Goal: Task Accomplishment & Management: Manage account settings

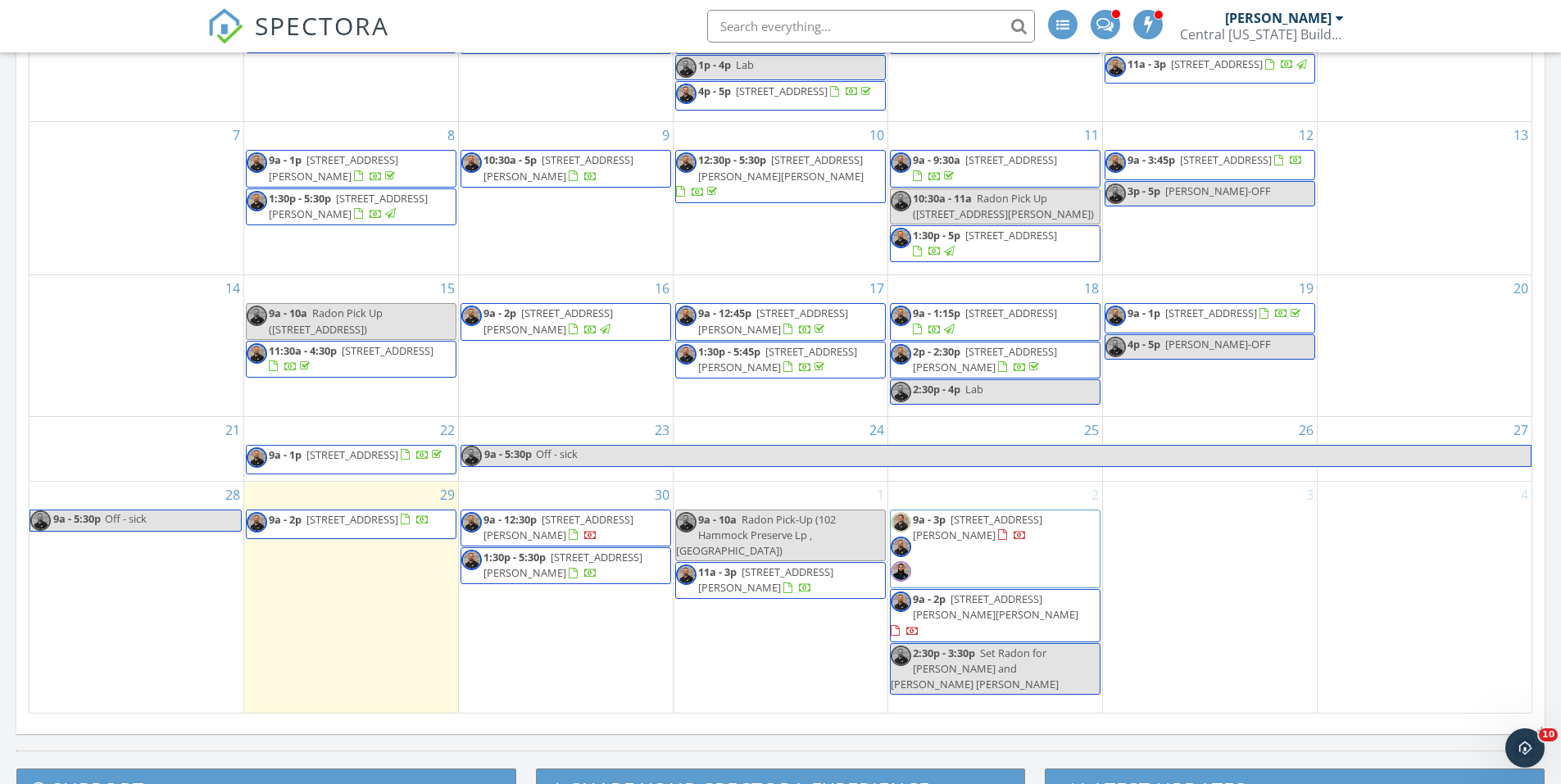
scroll to position [819, 0]
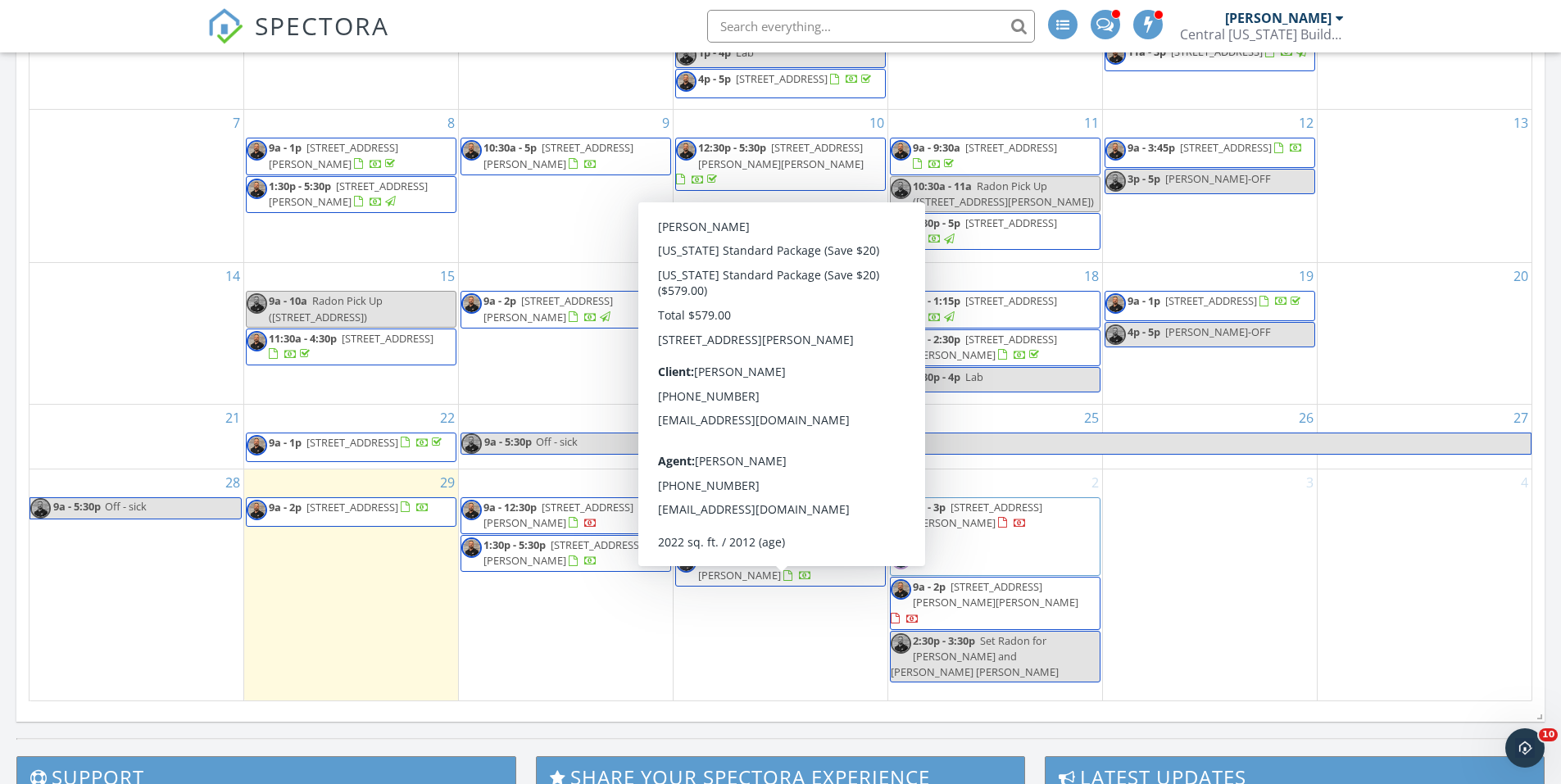
click at [825, 584] on span "11a - 3p 836 Gayle Mill Dr, Winter Garden 34787" at bounding box center [780, 568] width 209 height 32
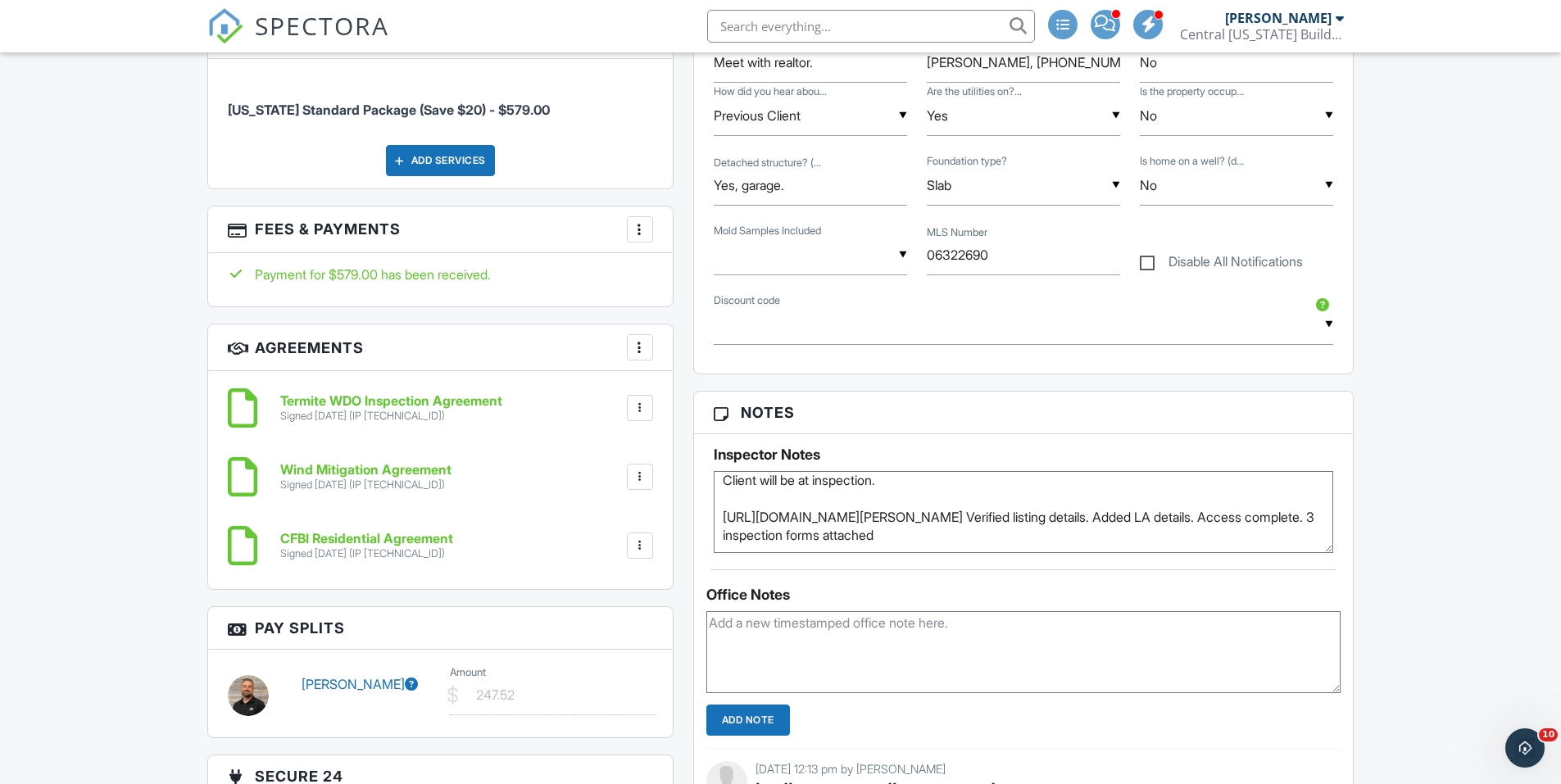
scroll to position [1229, 0]
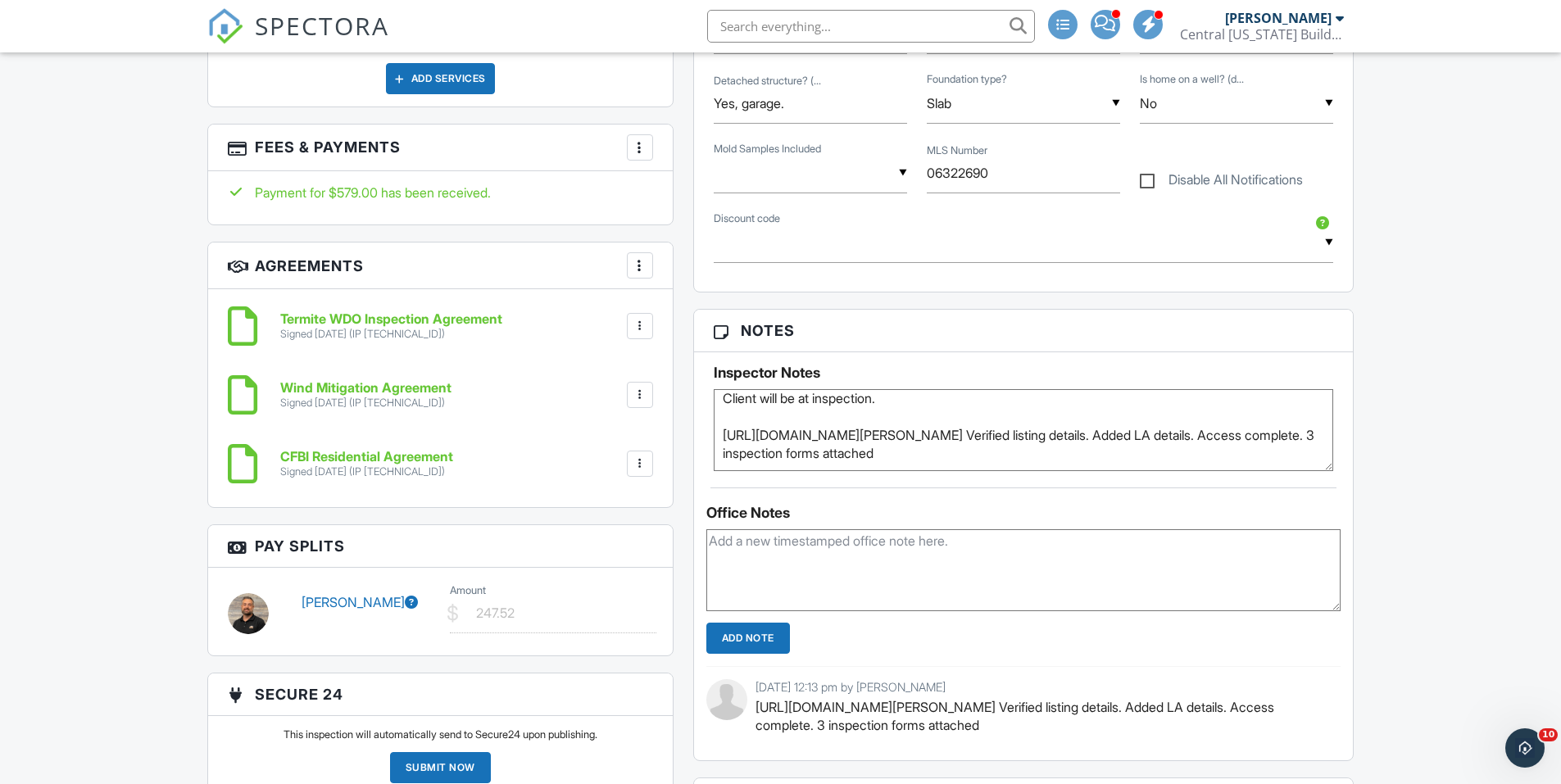
drag, startPoint x: 724, startPoint y: 418, endPoint x: 865, endPoint y: 435, distance: 142.0
click at [865, 435] on textarea "BA will meet you there and give access. Client will be at inspection. https://w…" at bounding box center [1024, 430] width 621 height 82
click at [1525, 385] on div "Dashboard New Inspection Inspections Calendar Settings Profile Support Center I…" at bounding box center [780, 486] width 1561 height 3324
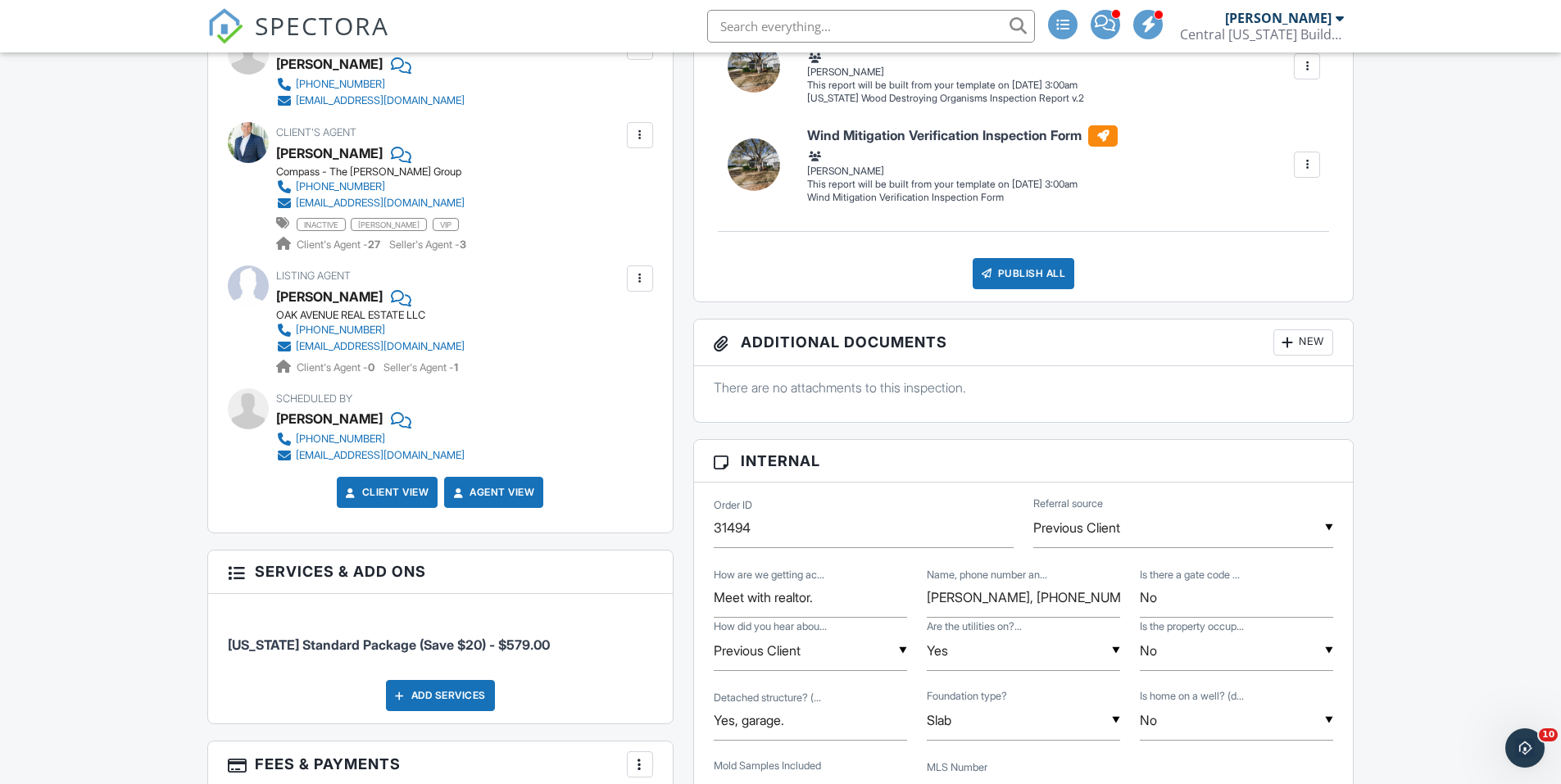
scroll to position [246, 0]
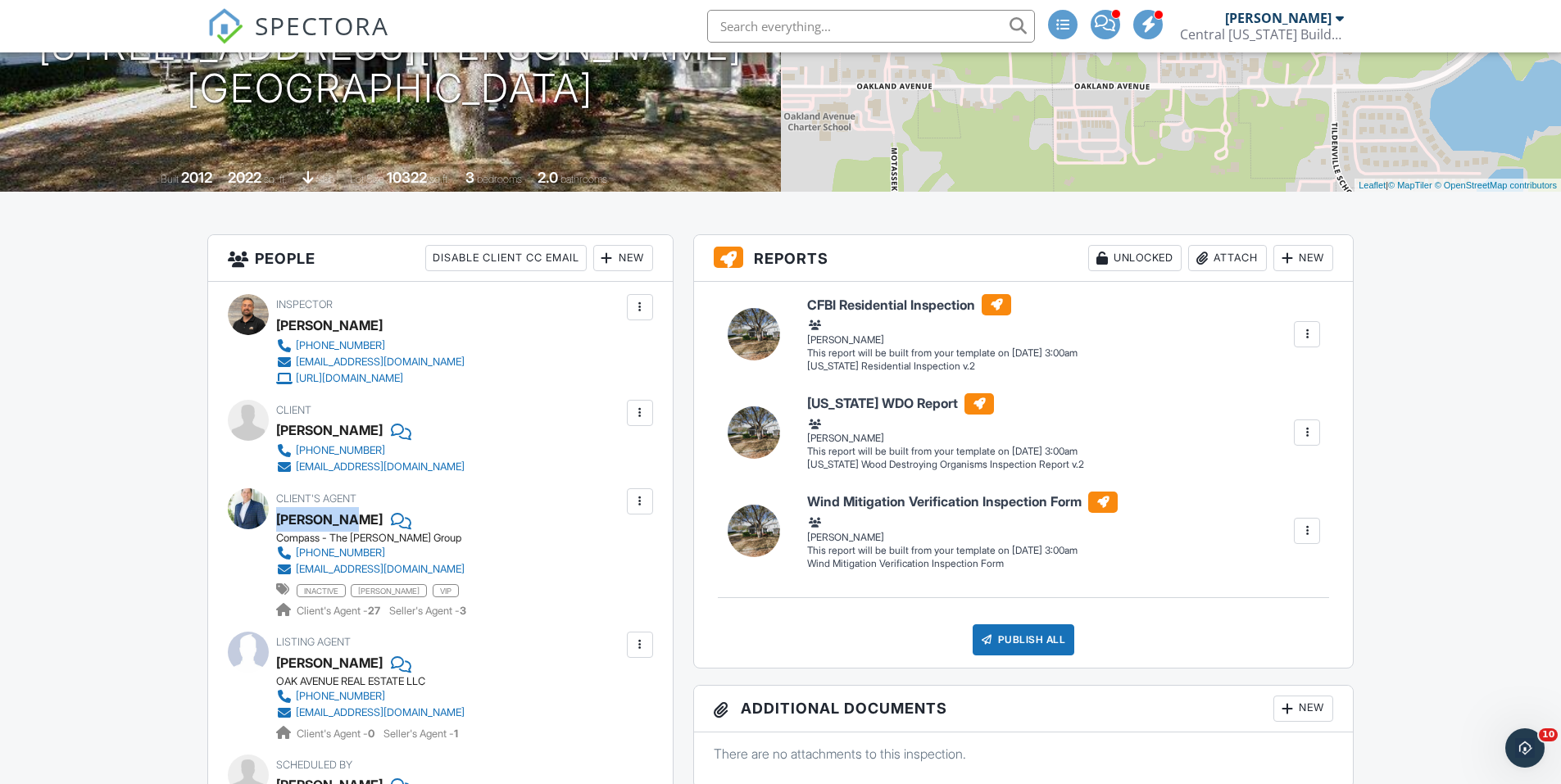
drag, startPoint x: 278, startPoint y: 517, endPoint x: 352, endPoint y: 512, distance: 74.2
click at [352, 512] on div "Matt McKee" at bounding box center [329, 519] width 107 height 24
copy div "Matt McKee"
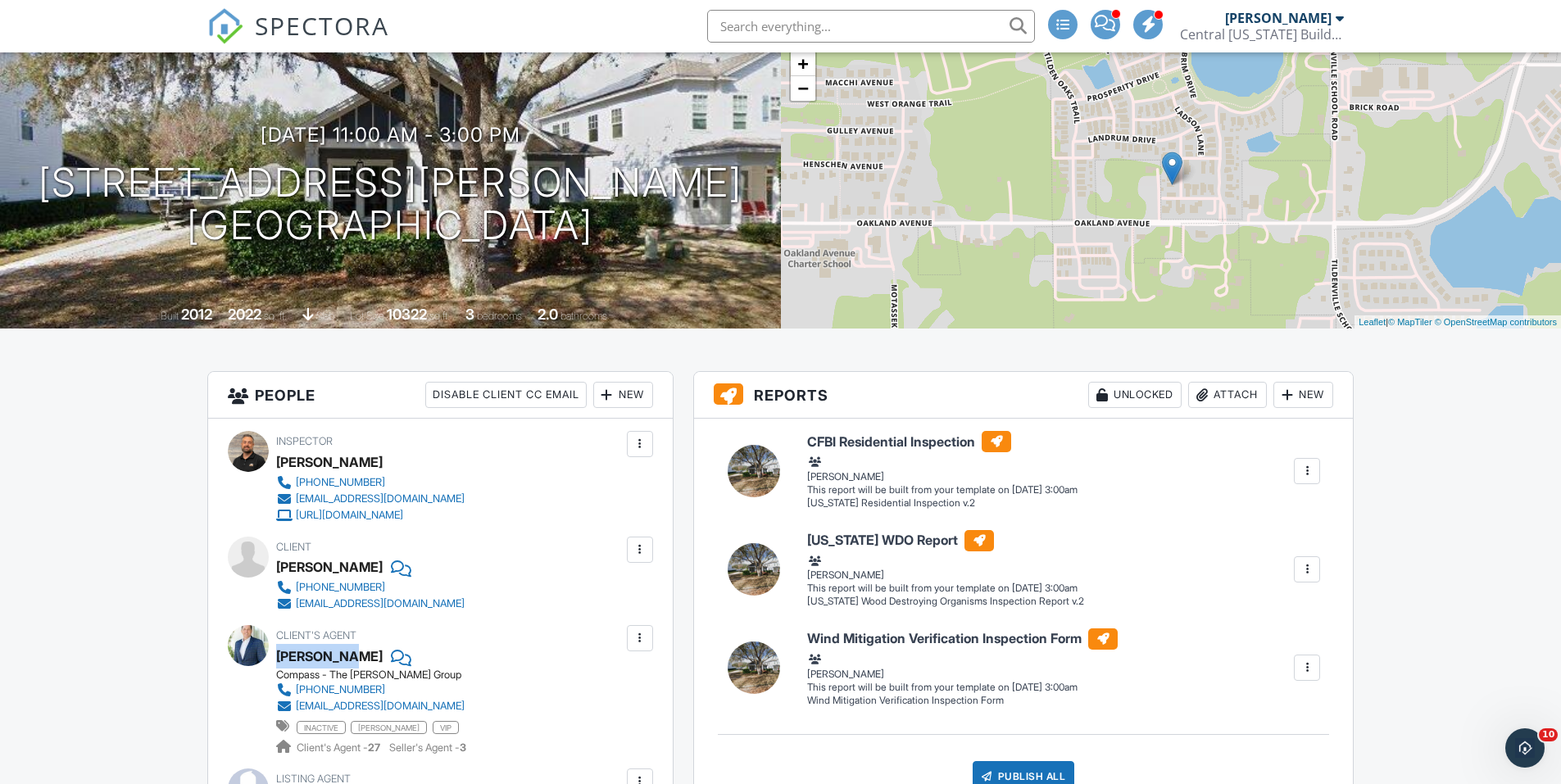
scroll to position [0, 0]
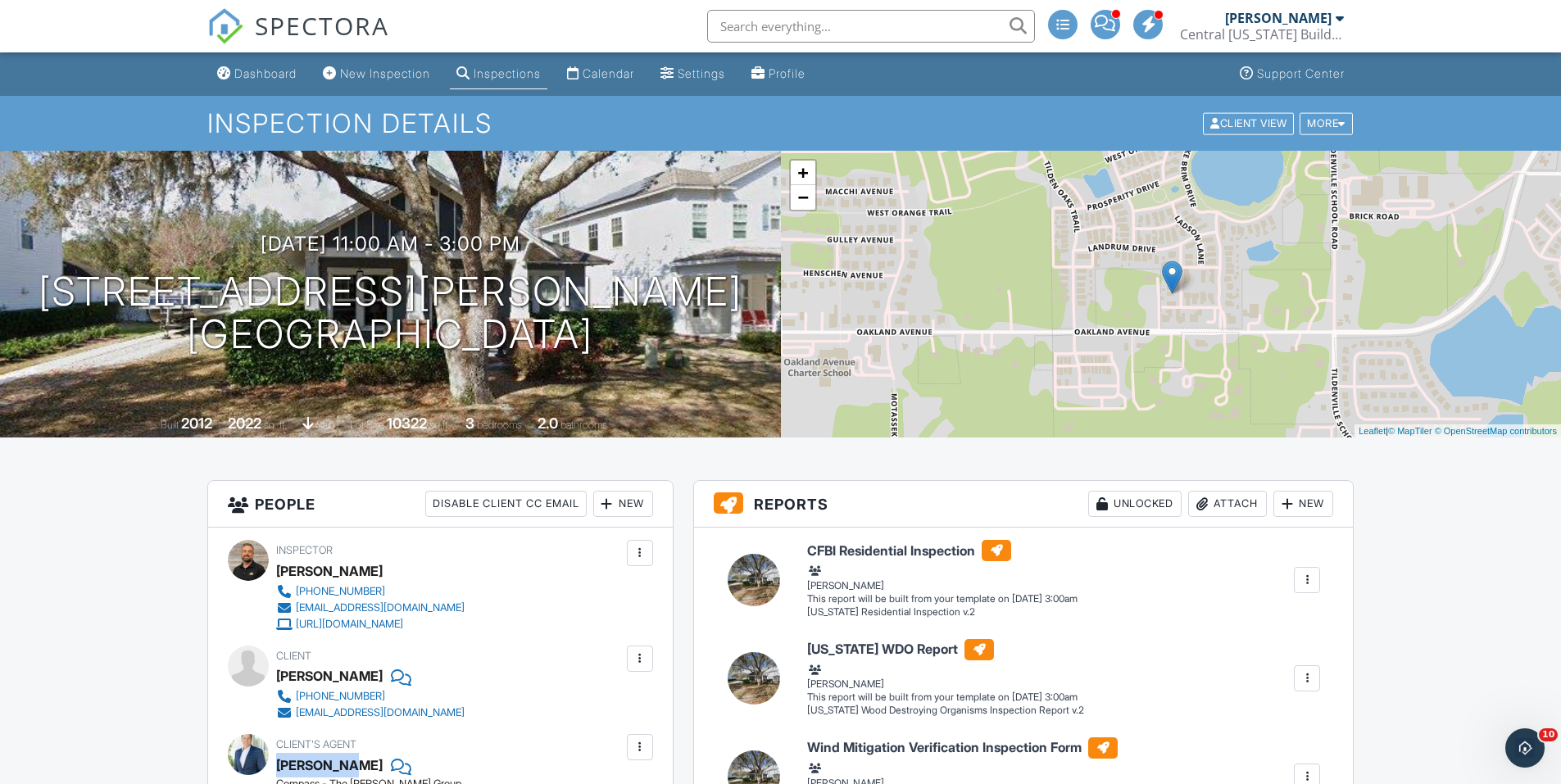
click at [525, 71] on div "Inspections" at bounding box center [507, 73] width 67 height 14
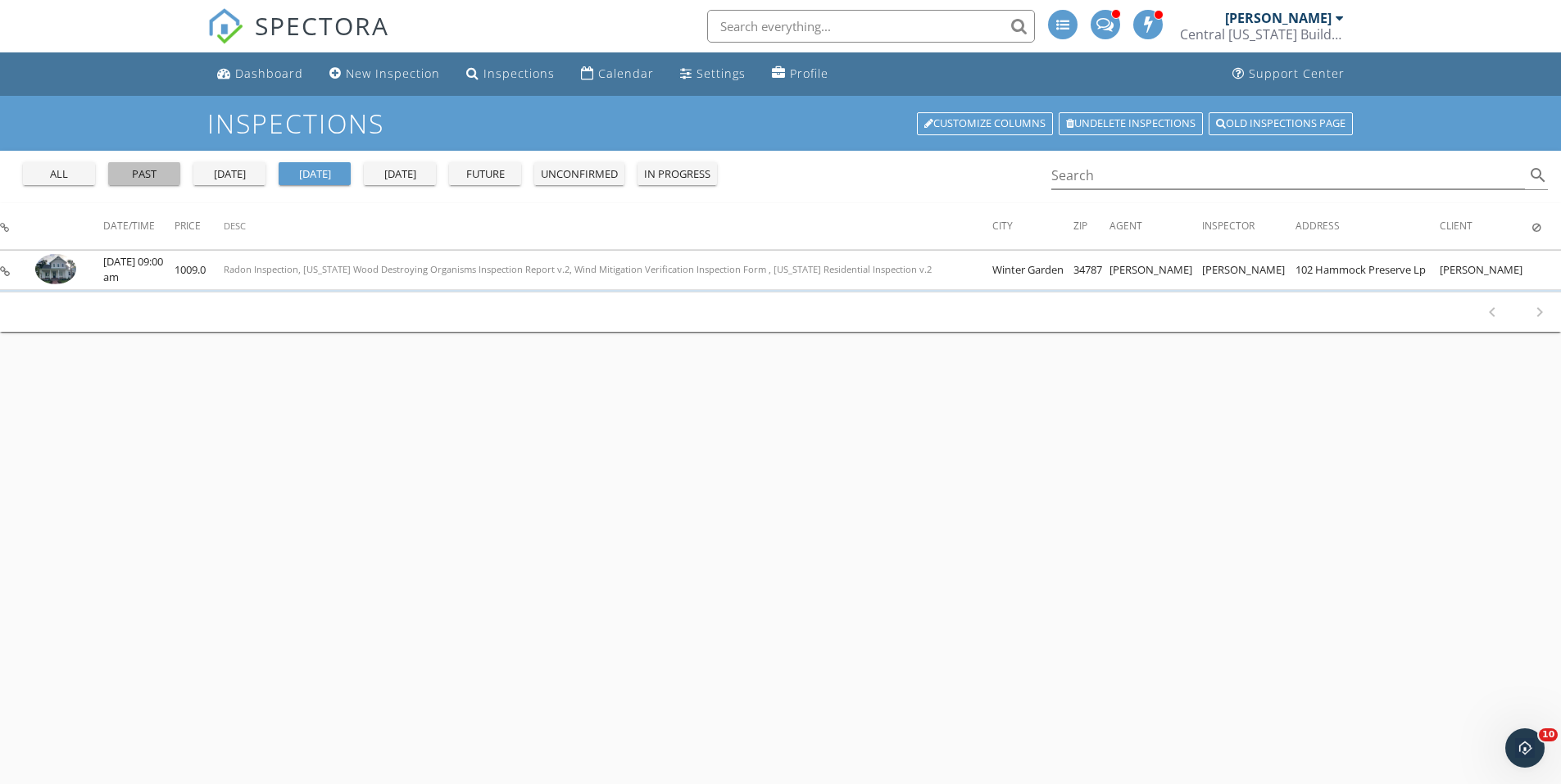
click at [142, 171] on div "past" at bounding box center [144, 175] width 59 height 17
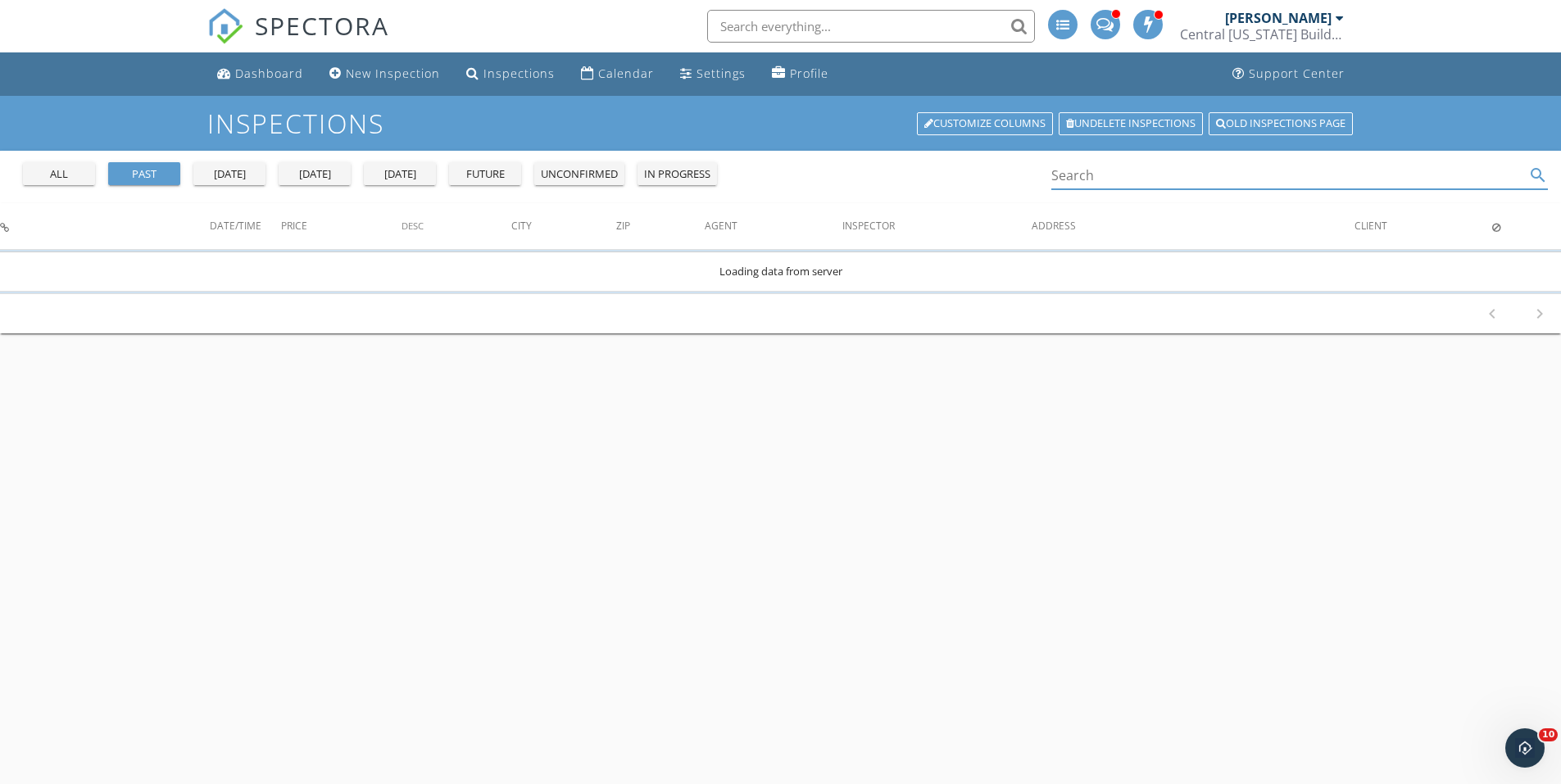
click at [1097, 175] on input "Search" at bounding box center [1288, 175] width 474 height 27
paste input "Matt McKee"
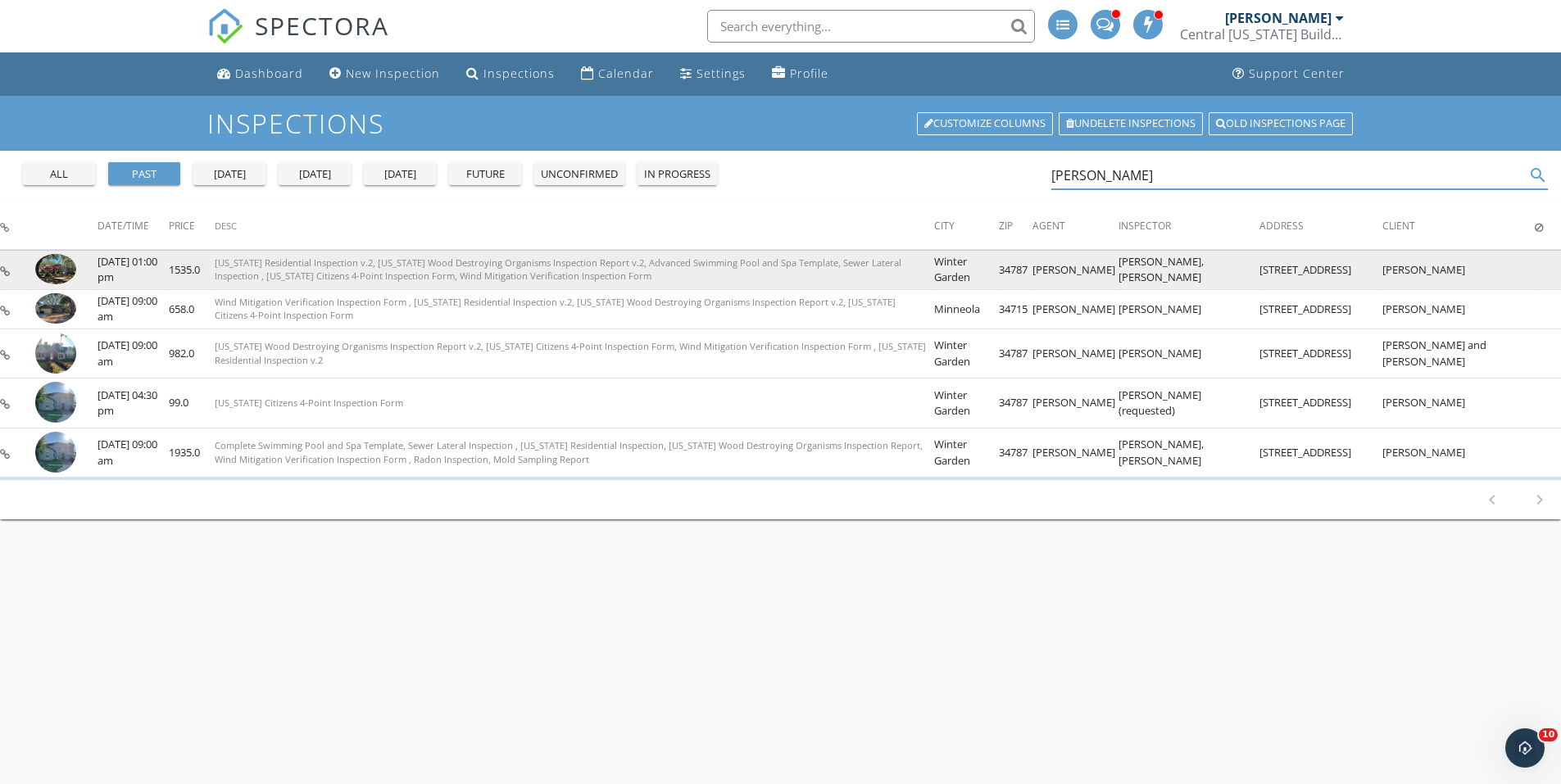
type input "Matt McKee"
click at [59, 271] on img at bounding box center [55, 269] width 41 height 31
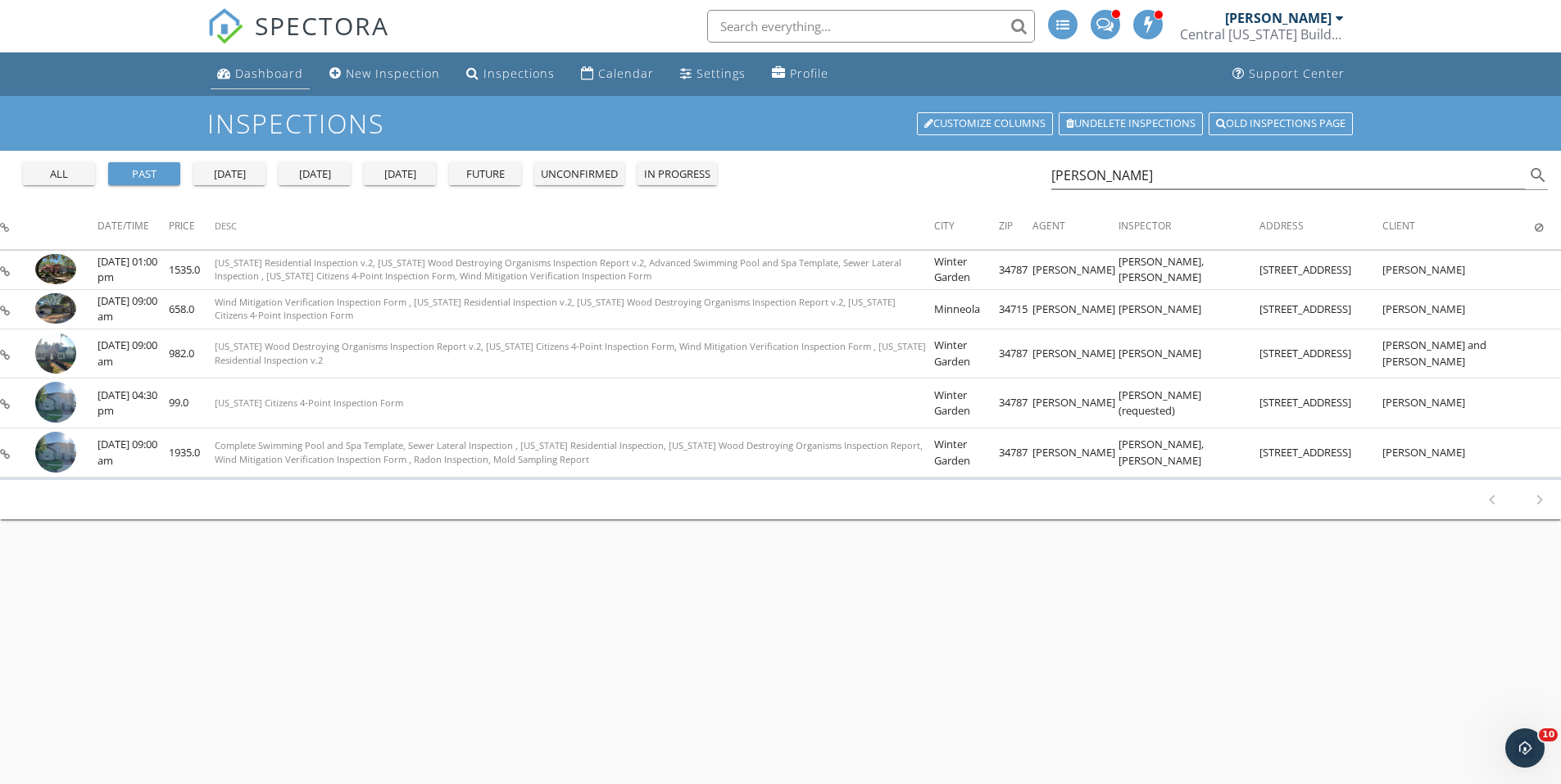
click at [300, 74] on div "Dashboard" at bounding box center [269, 73] width 68 height 16
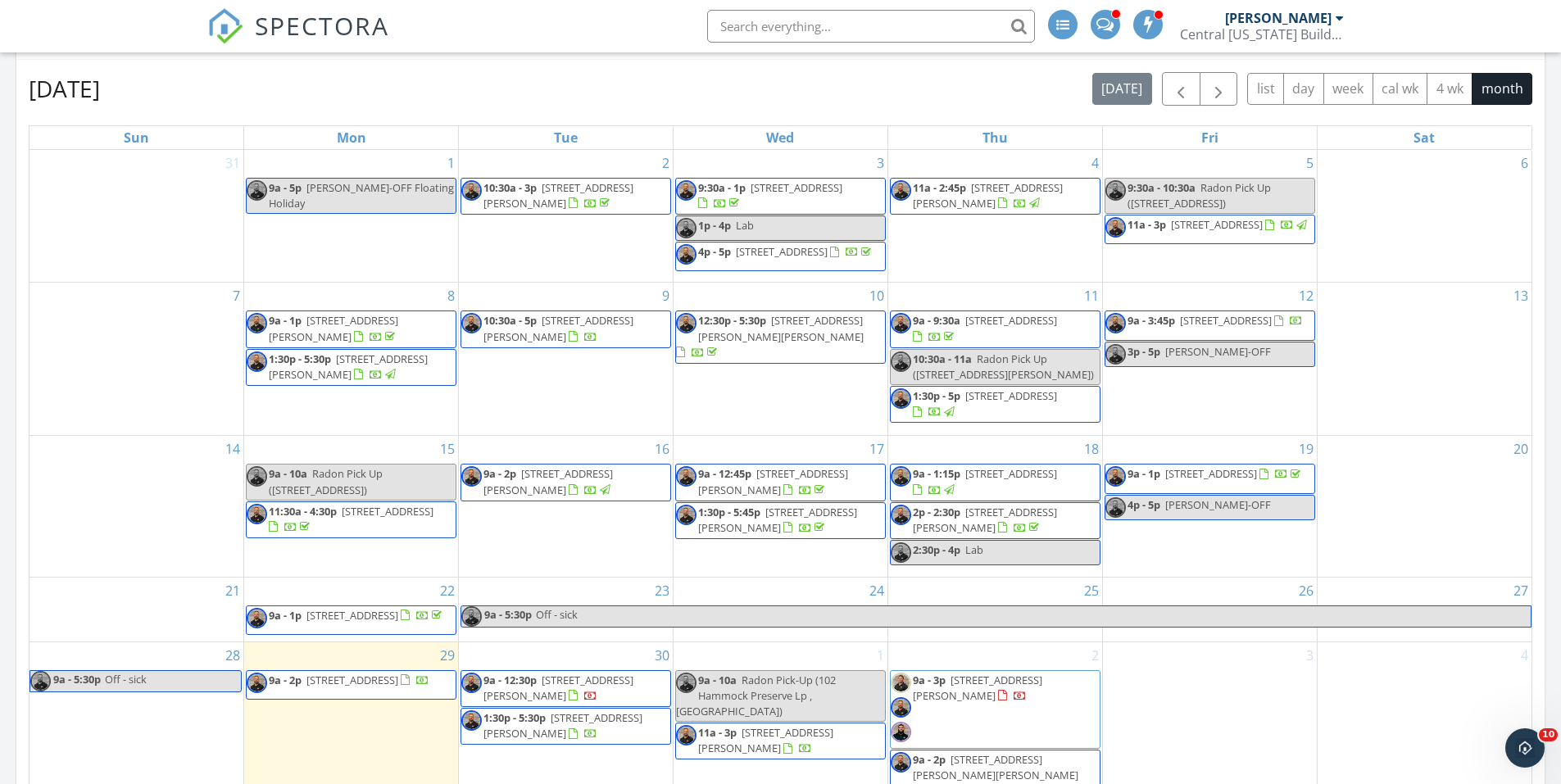
scroll to position [819, 0]
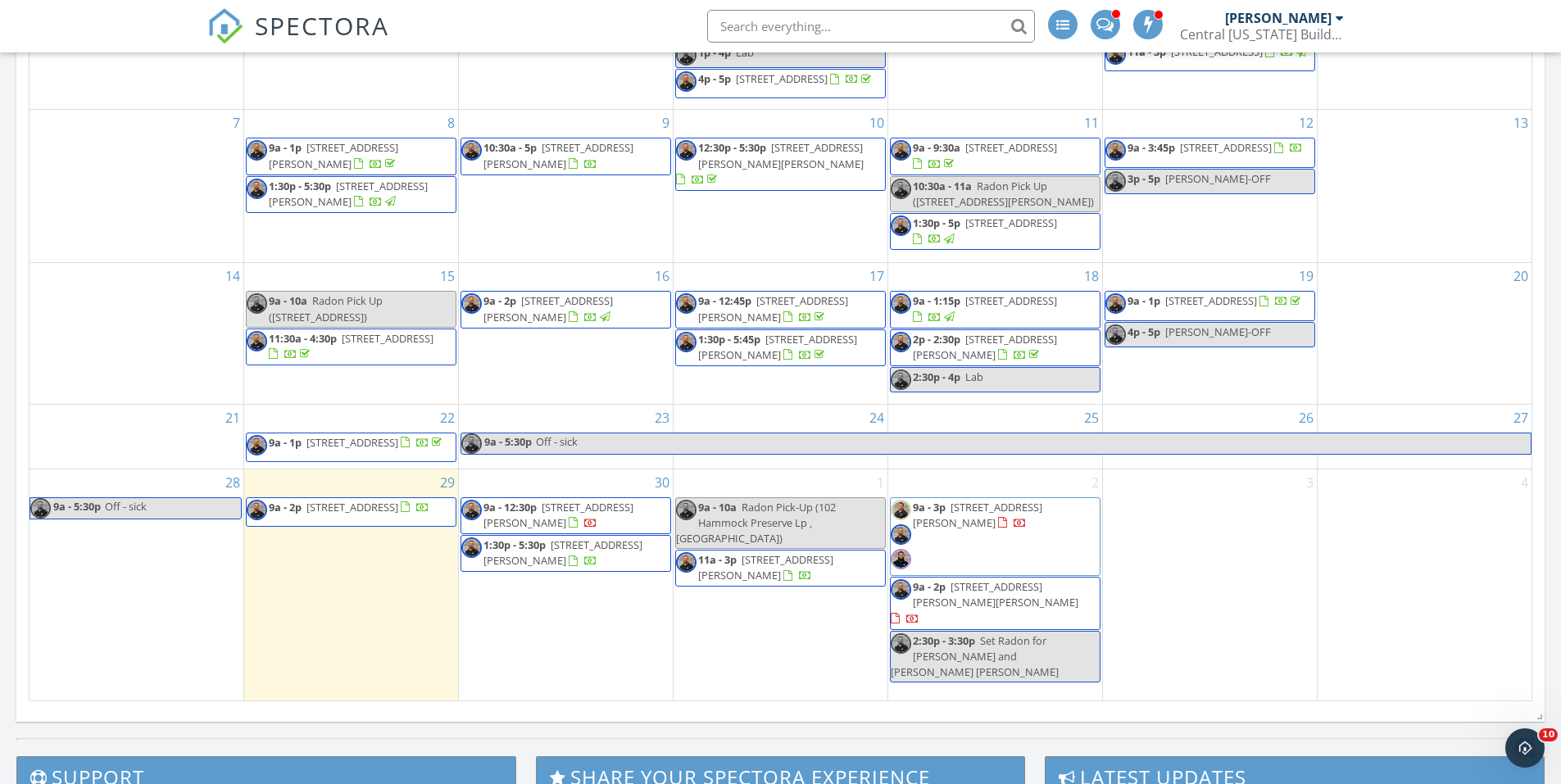
click at [1061, 609] on span "1605 Florinda Dr , Orlando 32804" at bounding box center [995, 594] width 165 height 30
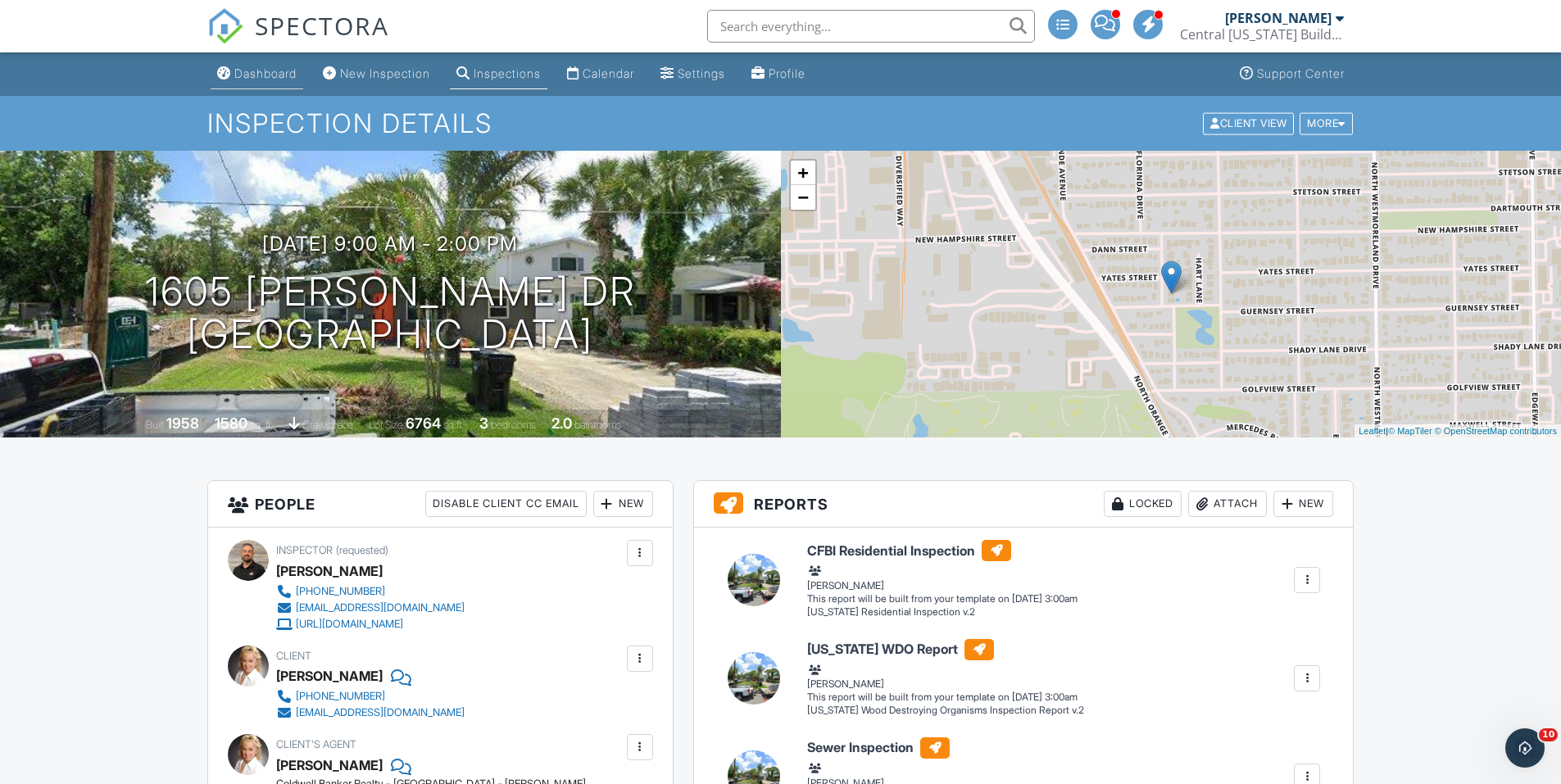
click at [285, 83] on link "Dashboard" at bounding box center [257, 74] width 92 height 30
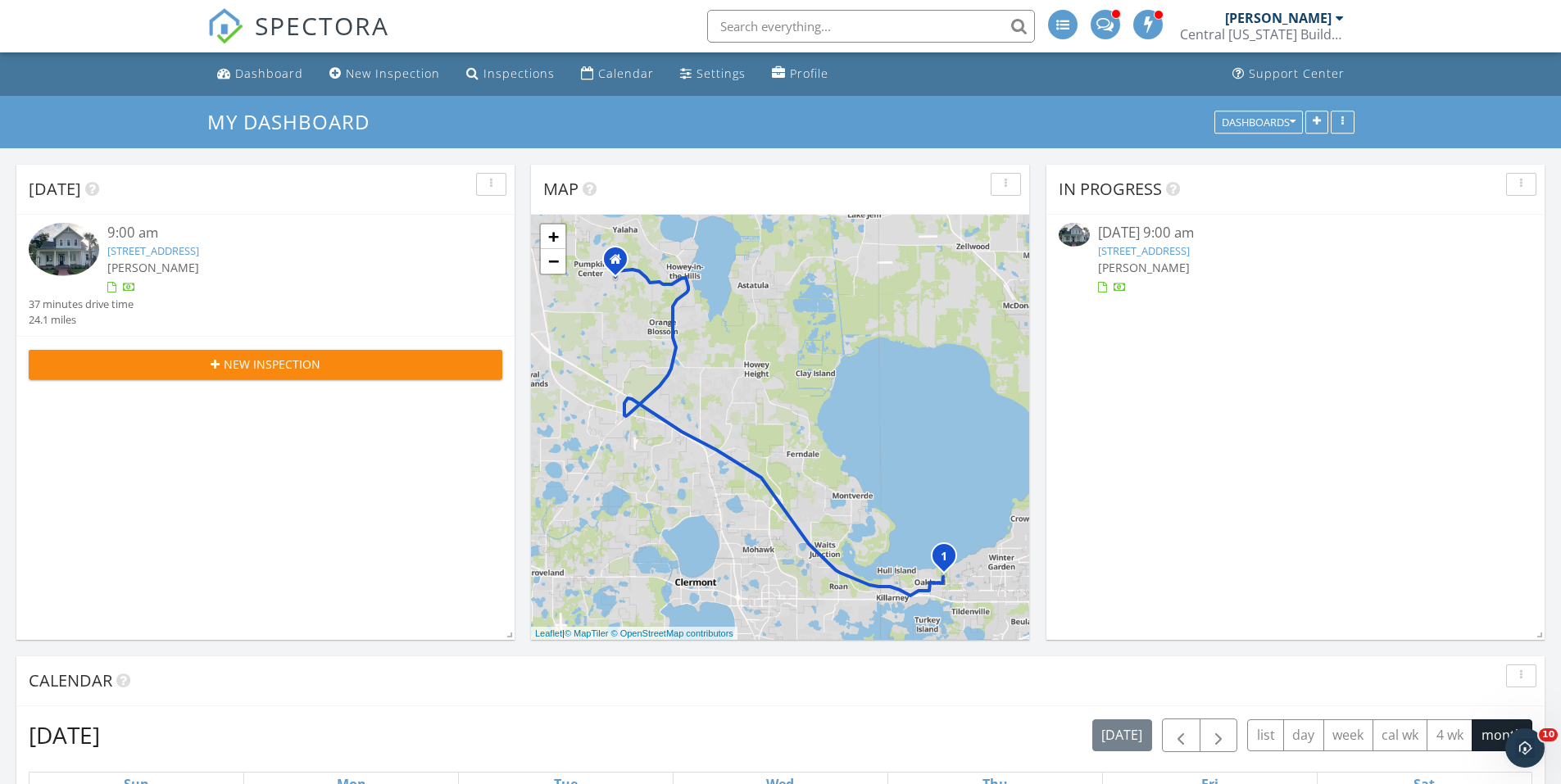
click at [220, 241] on div "9:00 am" at bounding box center [285, 233] width 355 height 20
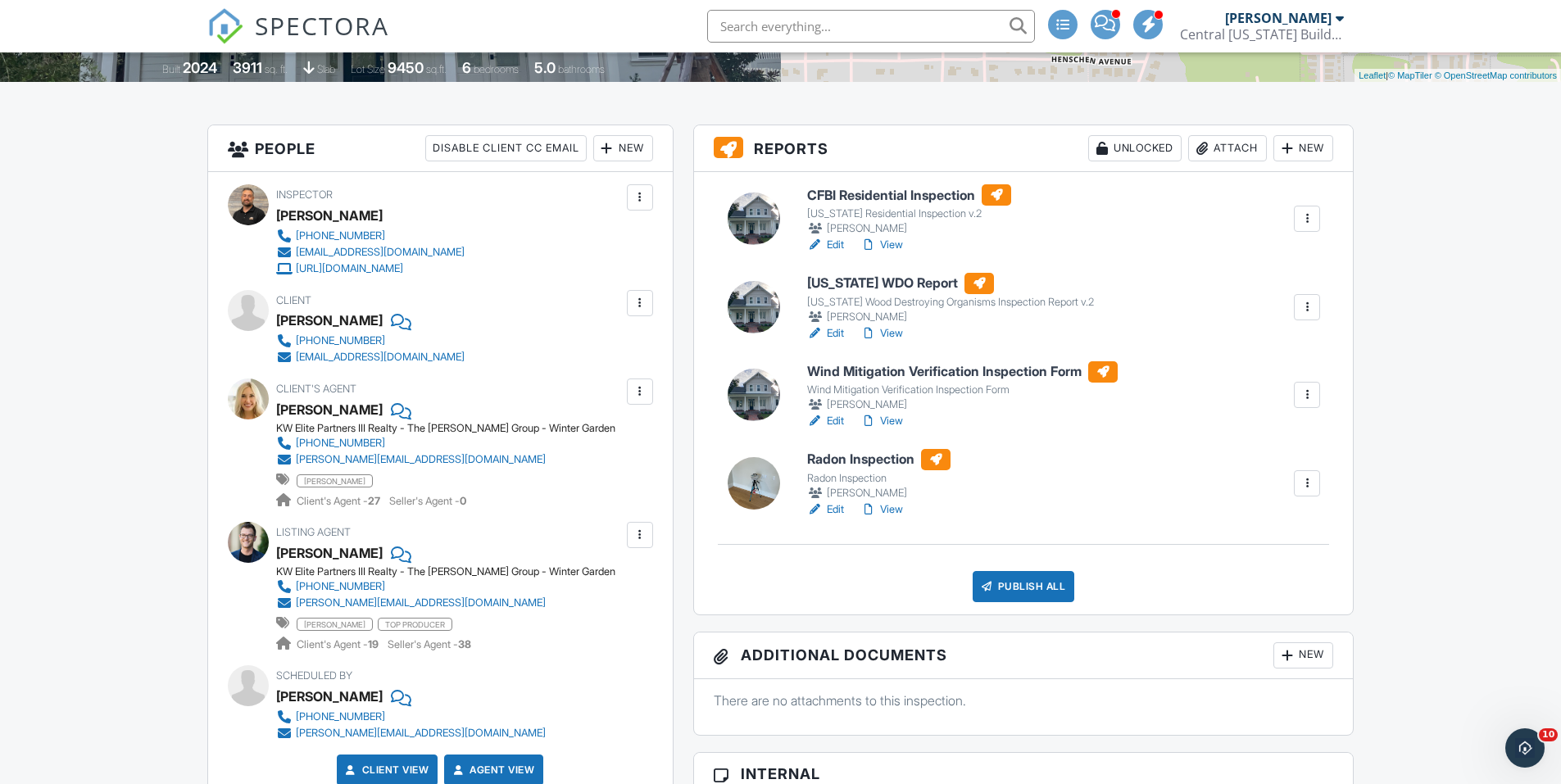
scroll to position [327, 0]
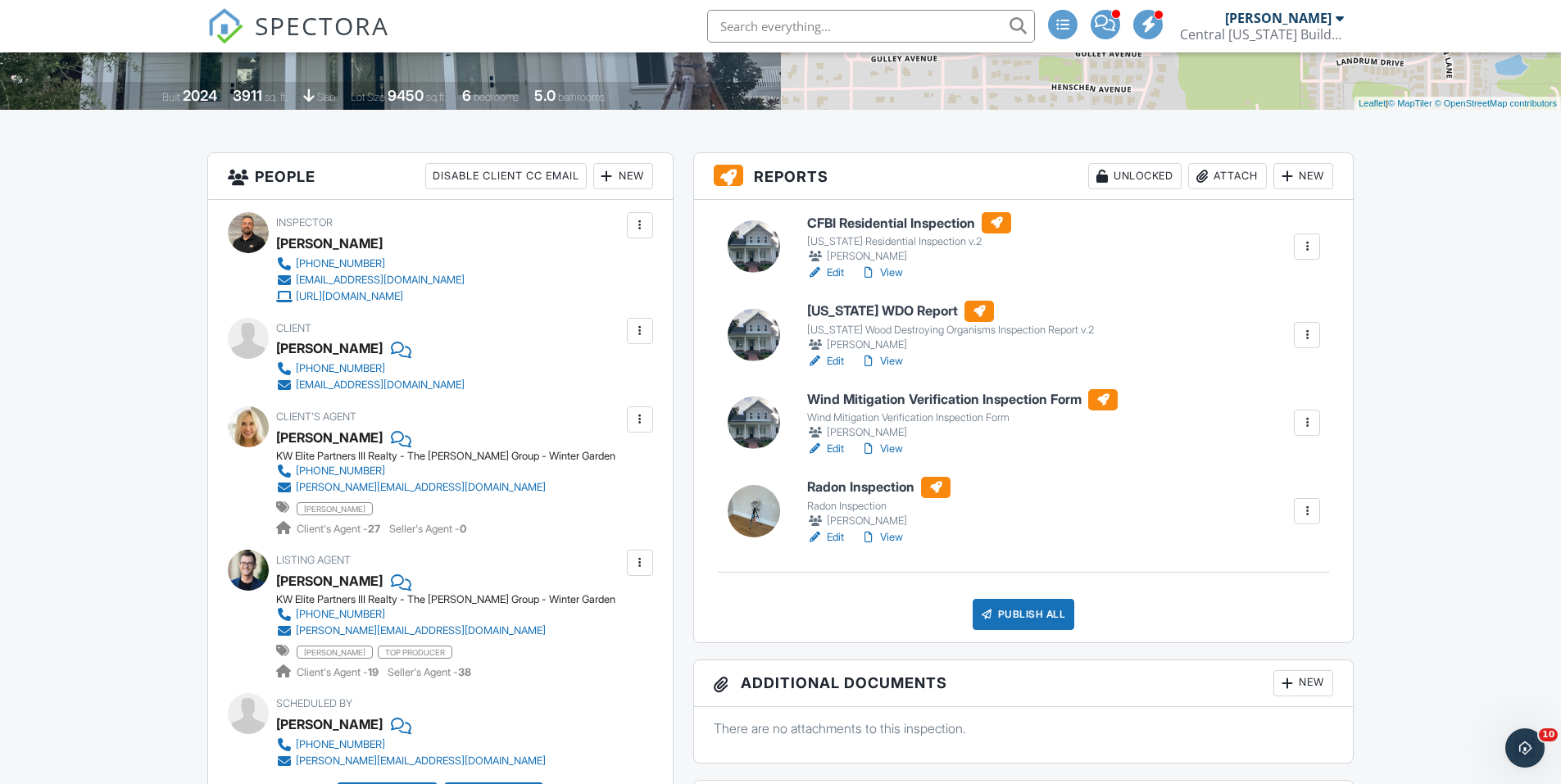
click at [832, 448] on link "Edit" at bounding box center [825, 449] width 37 height 17
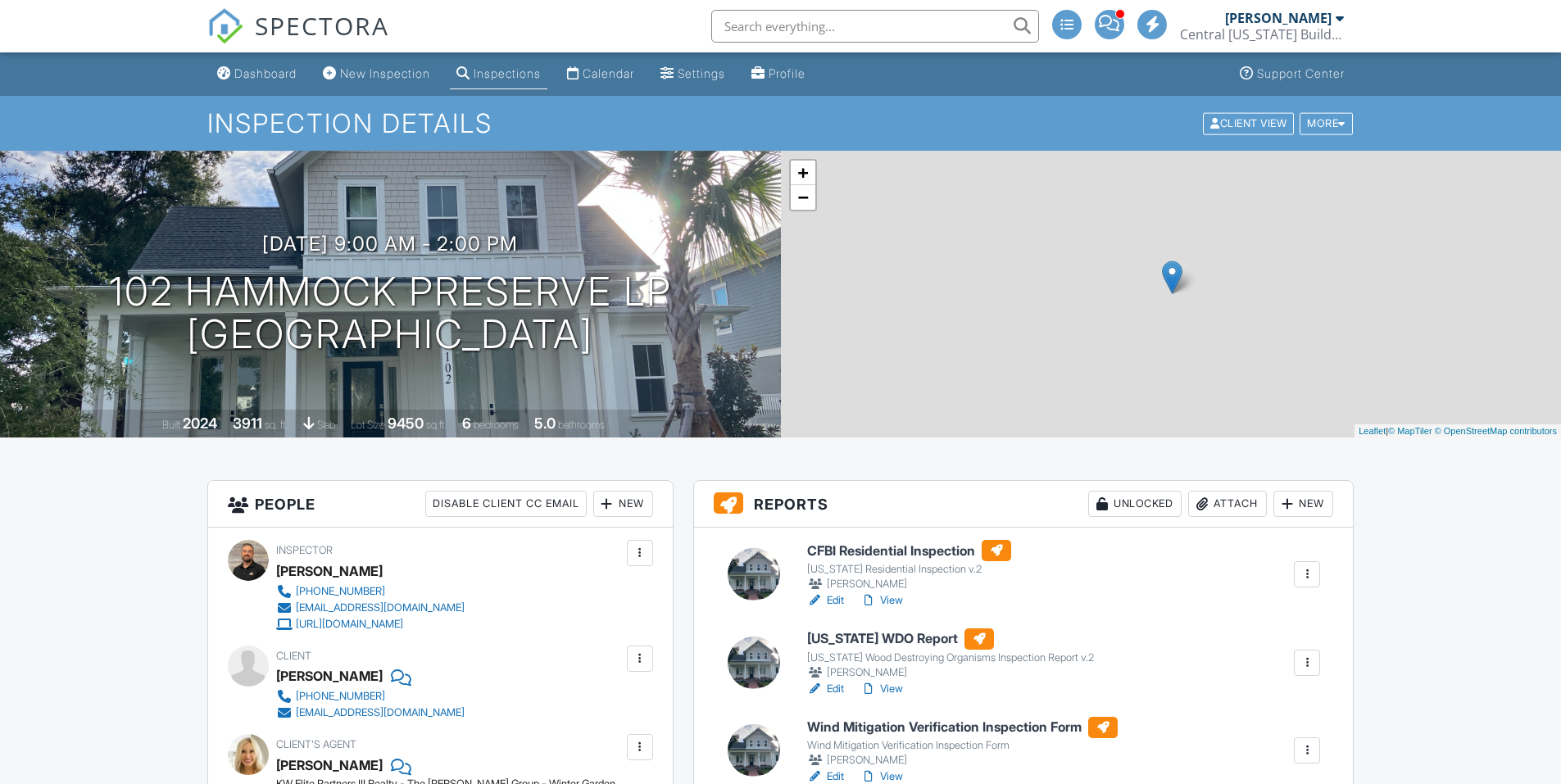
scroll to position [327, 0]
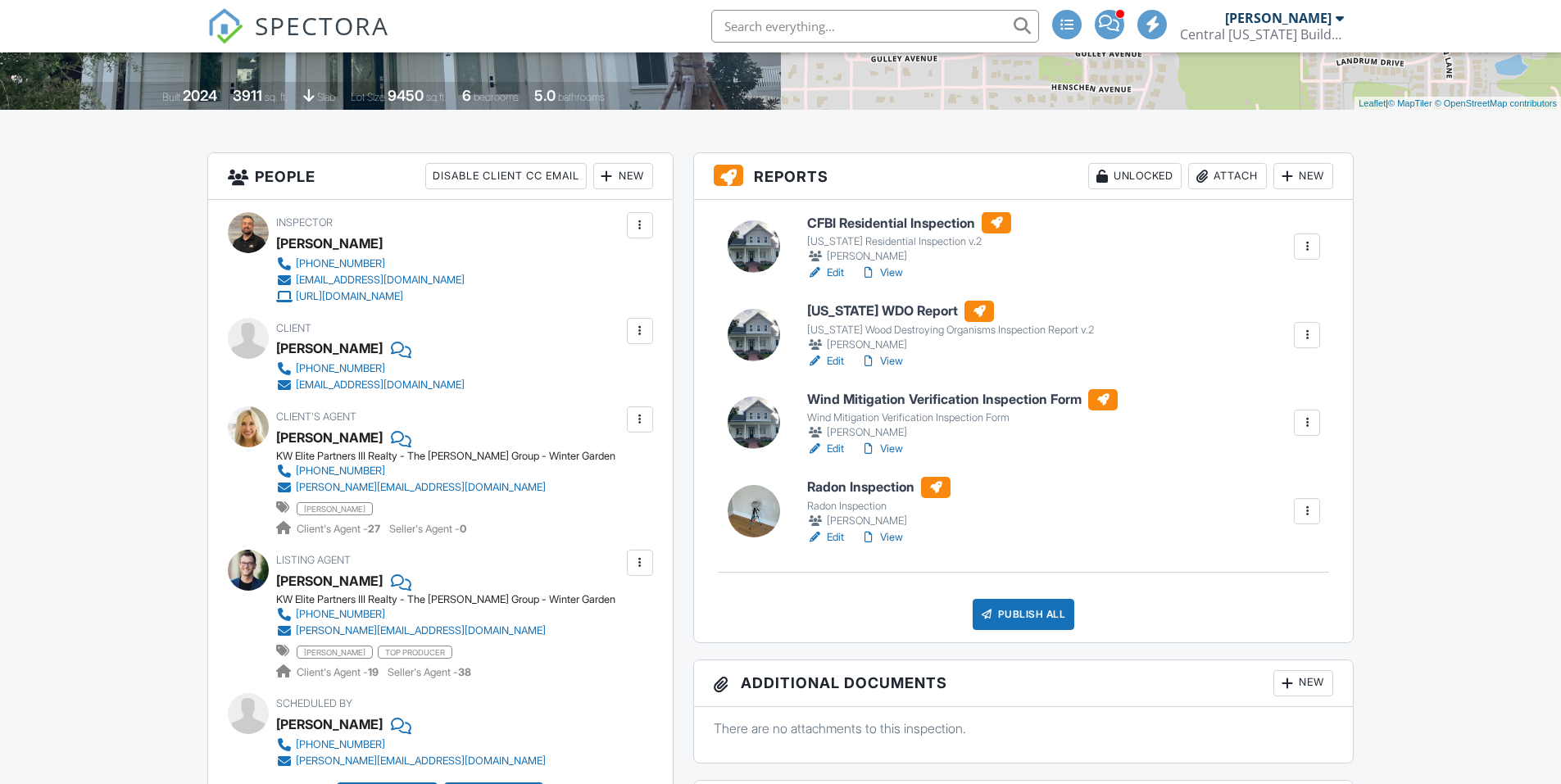
click at [836, 356] on link "Edit" at bounding box center [825, 362] width 37 height 17
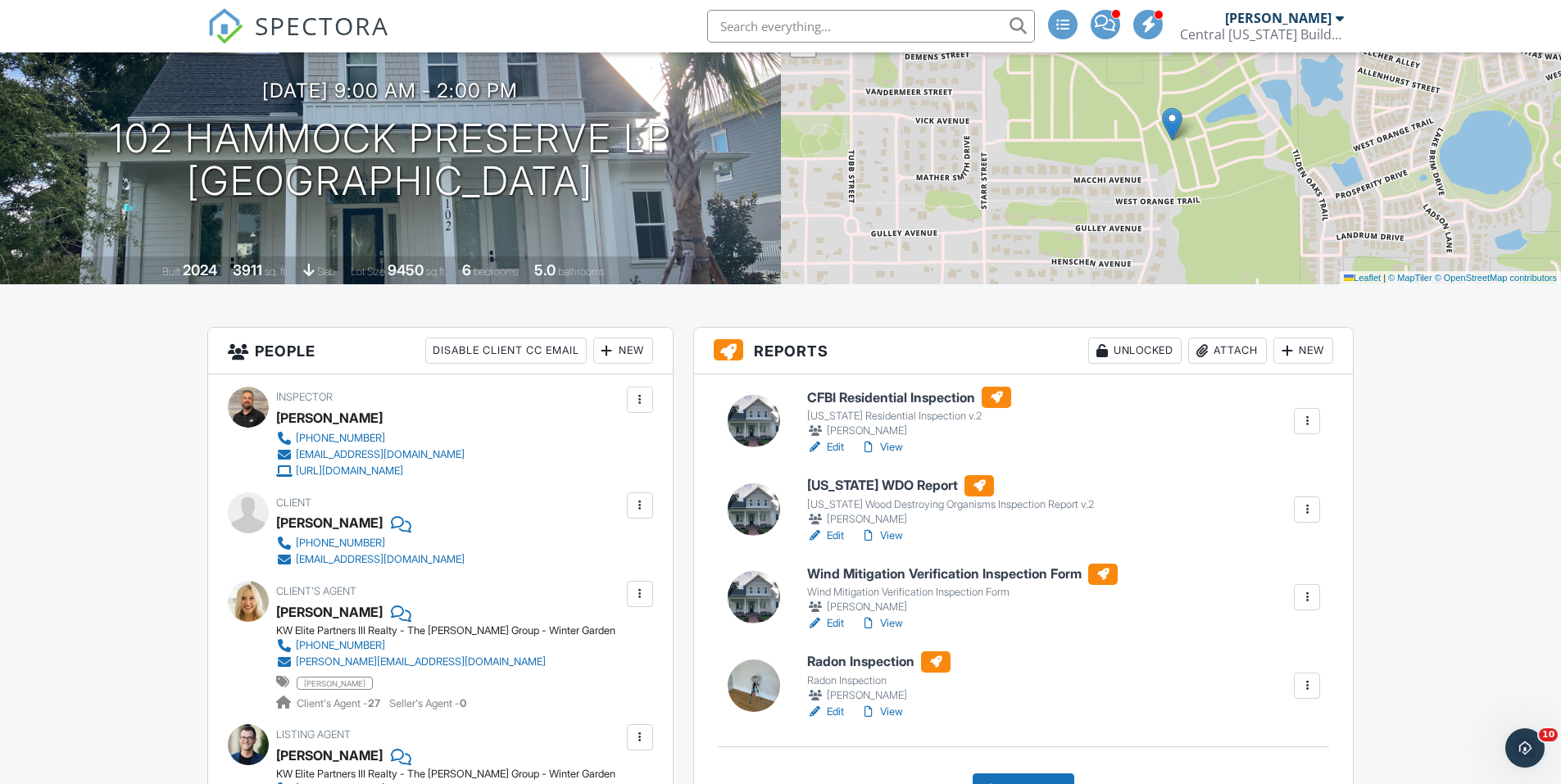
scroll to position [327, 0]
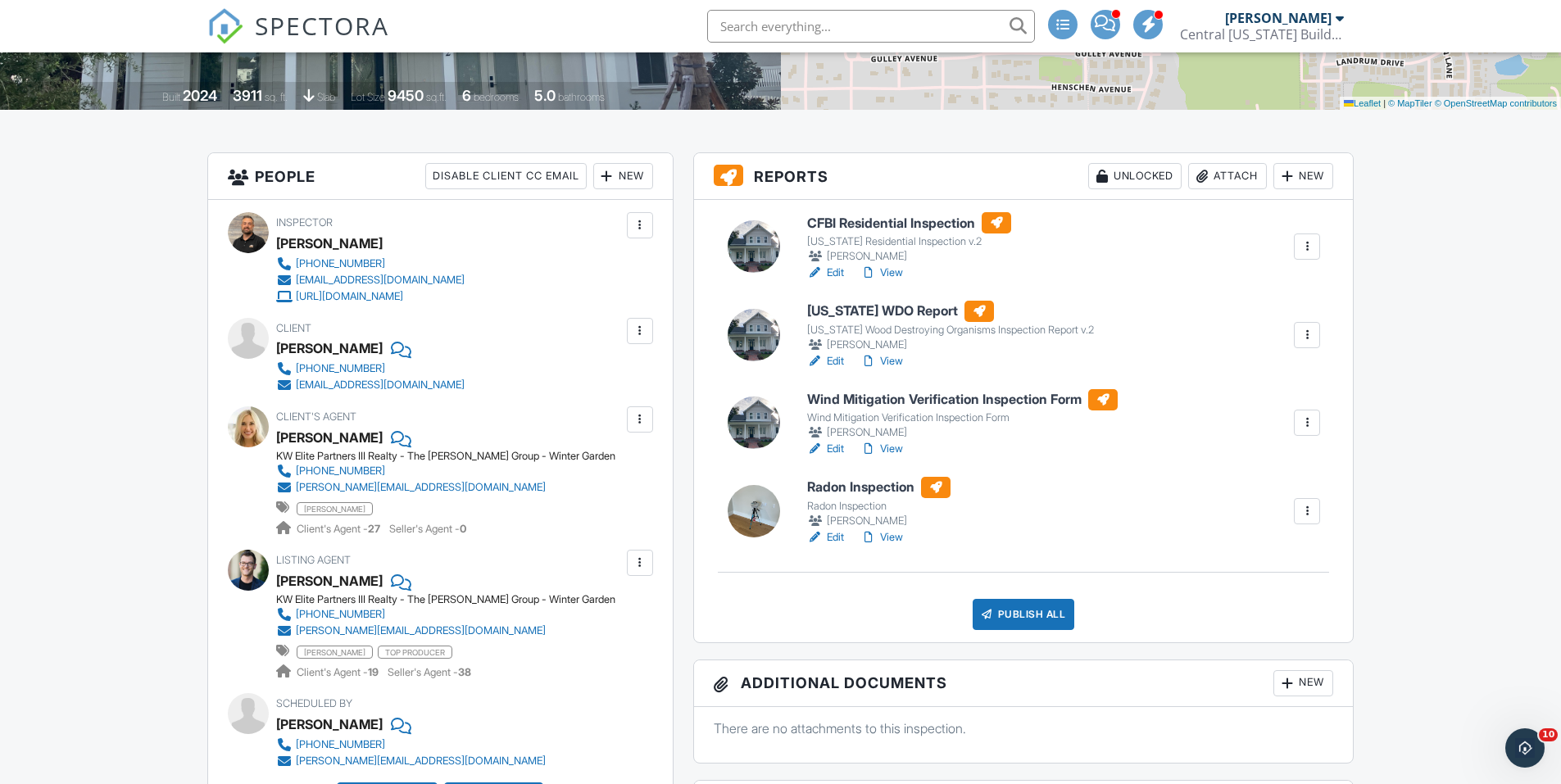
click at [829, 269] on link "Edit" at bounding box center [825, 273] width 37 height 17
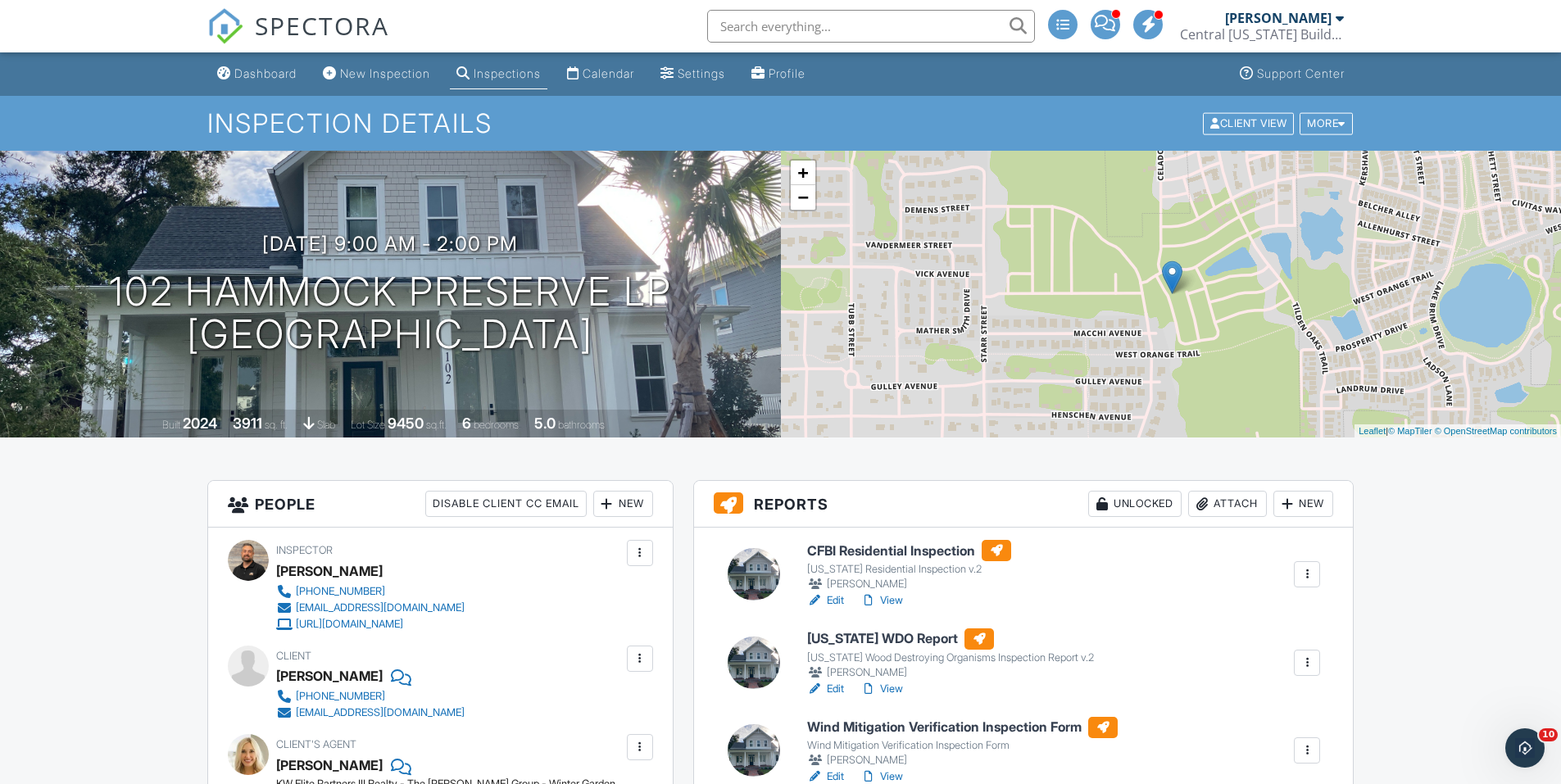
click at [831, 600] on link "Edit" at bounding box center [825, 600] width 37 height 17
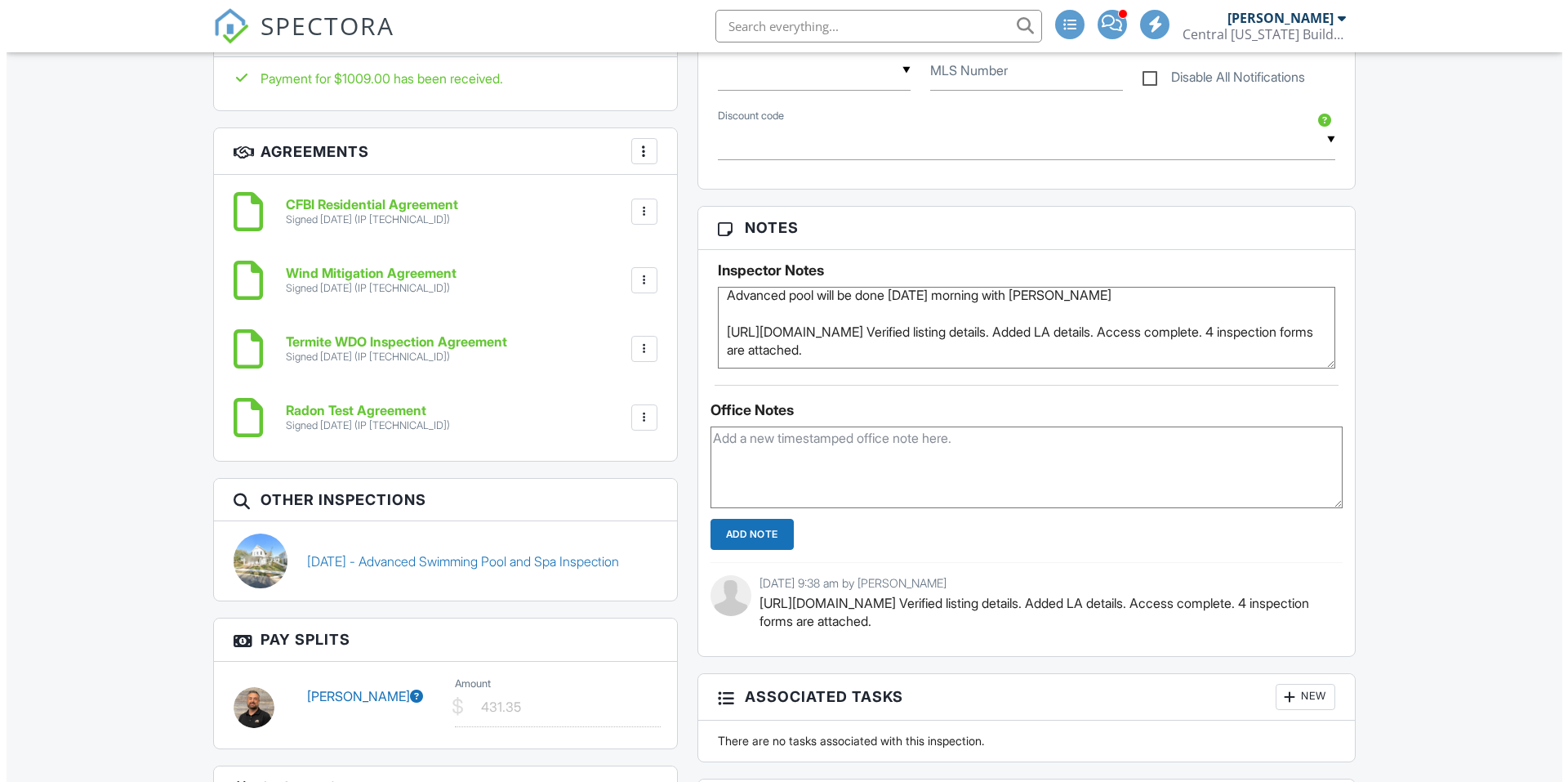
scroll to position [572, 0]
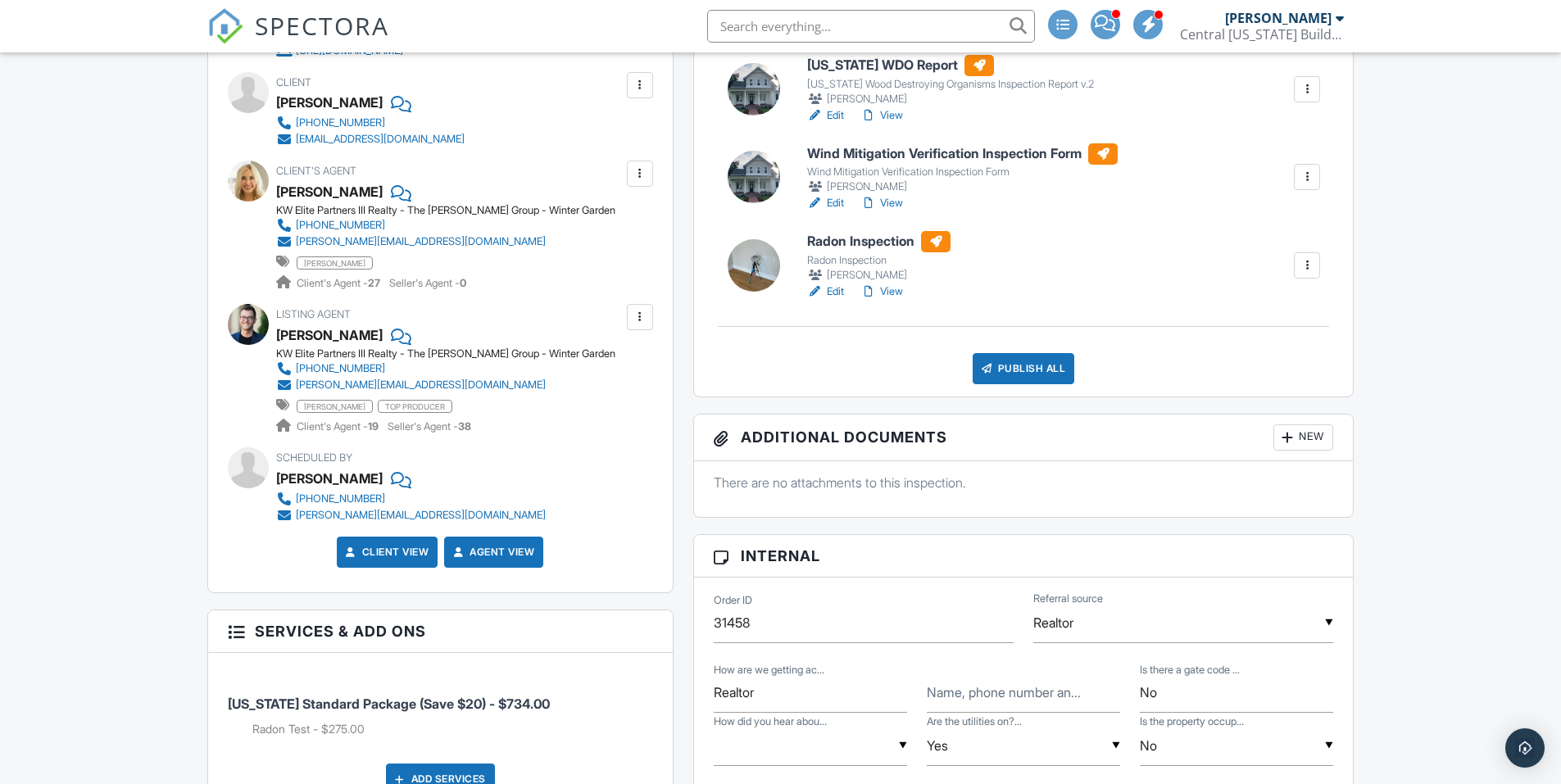
click at [1035, 355] on div "Publish All" at bounding box center [1024, 368] width 102 height 31
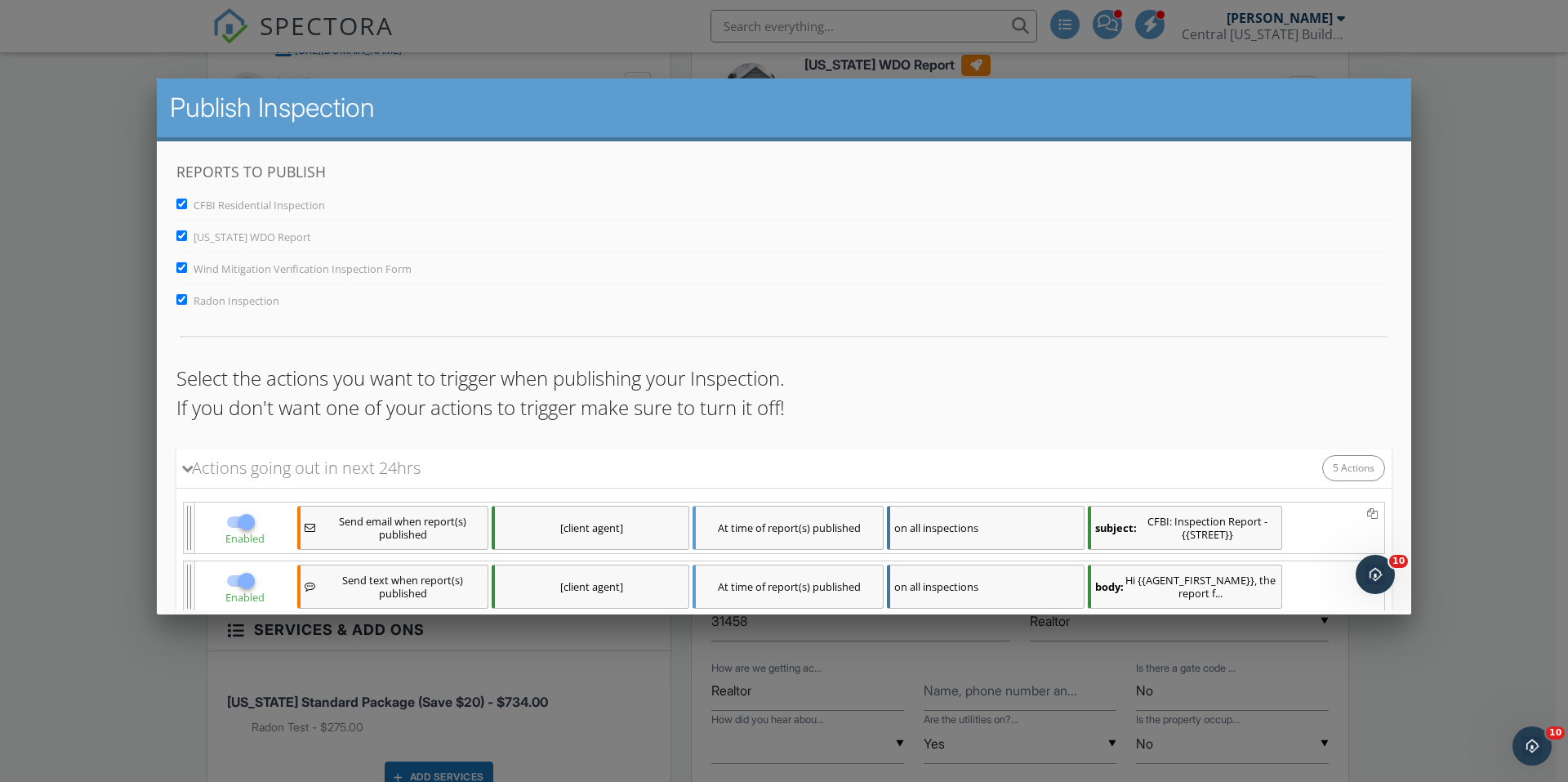
scroll to position [0, 0]
click at [180, 296] on input "Radon Inspection" at bounding box center [182, 298] width 11 height 11
checkbox input "false"
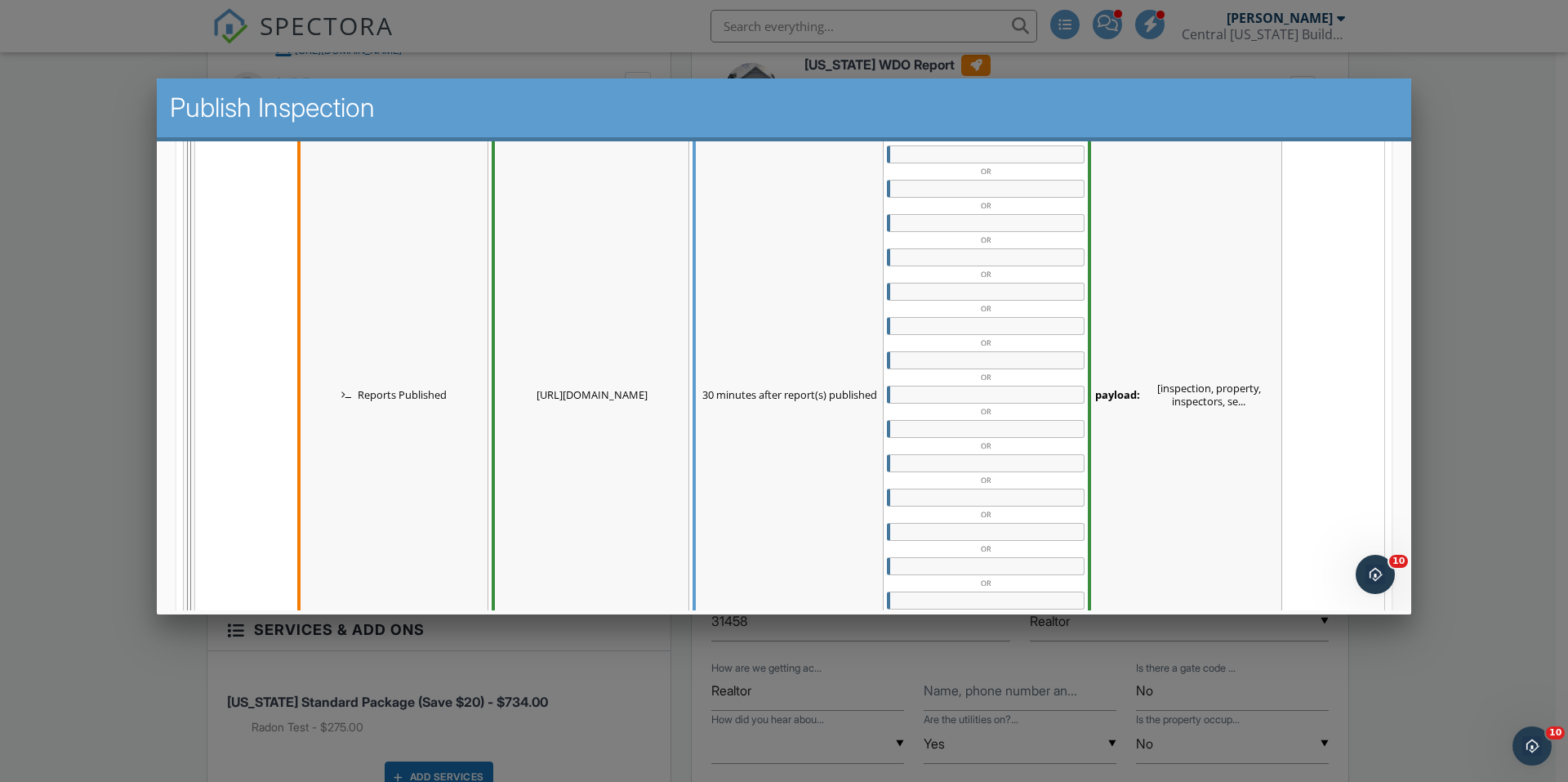
scroll to position [879, 0]
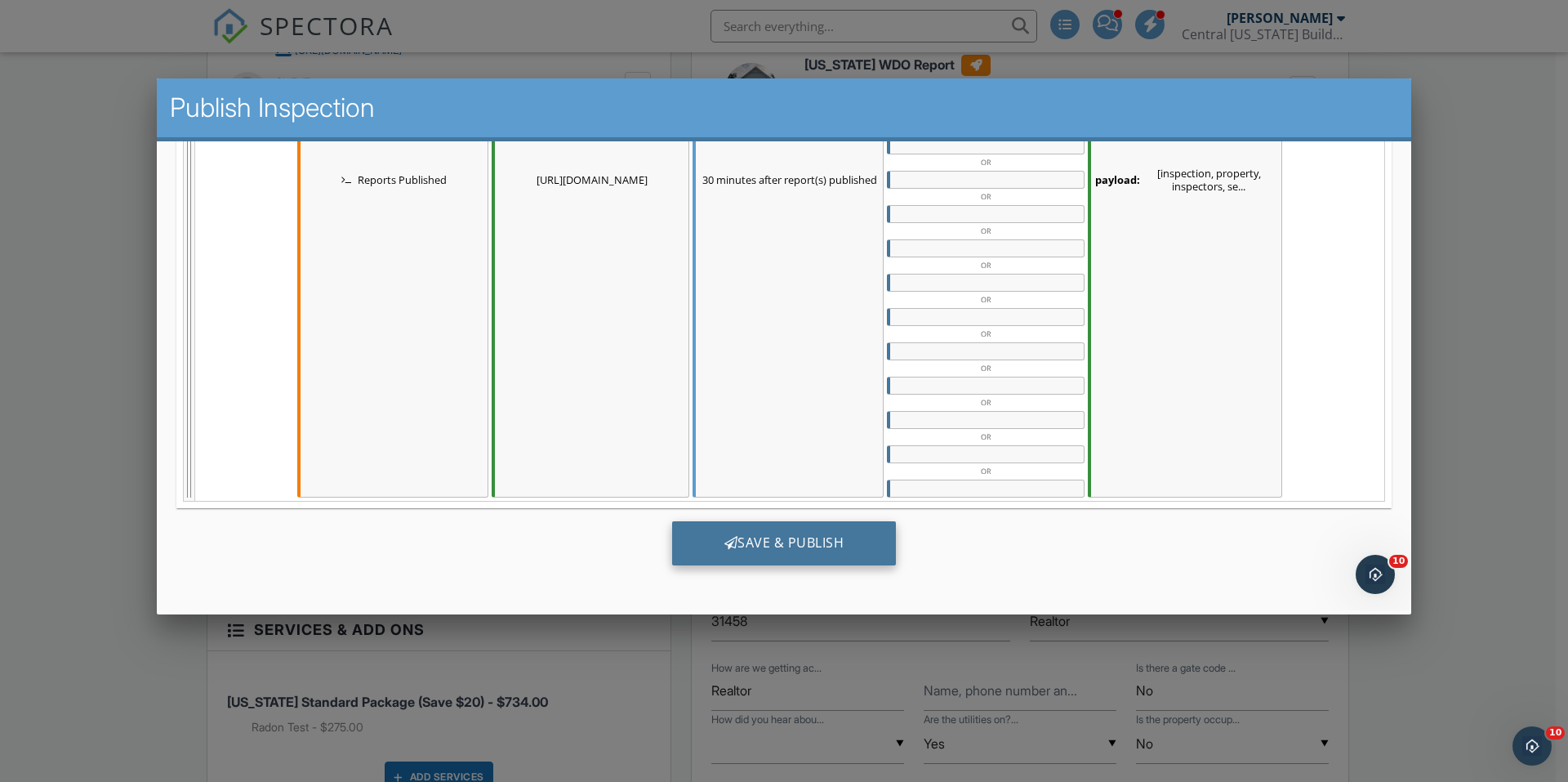
click at [815, 533] on div "Save & Publish" at bounding box center [784, 543] width 224 height 44
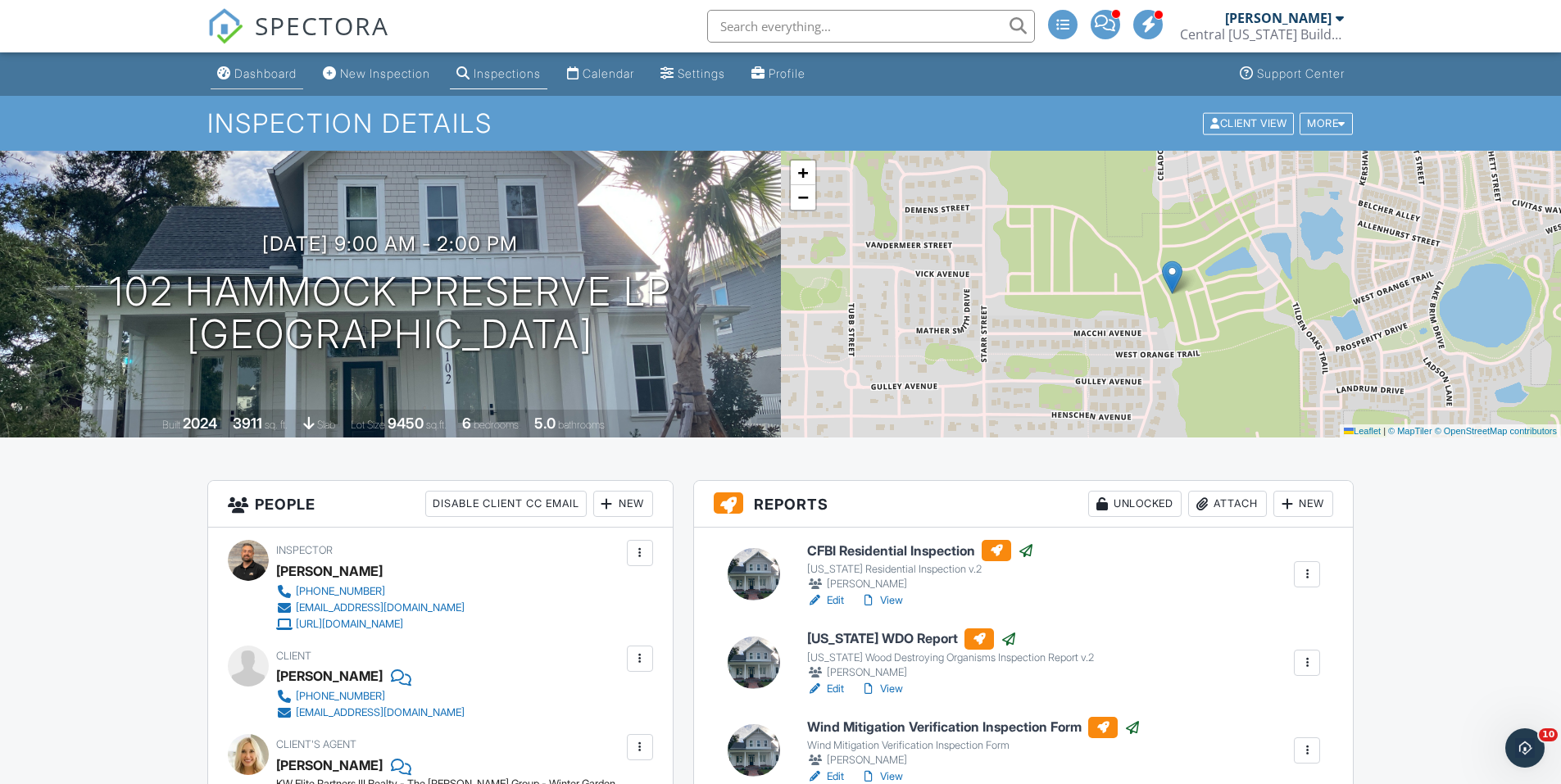
click at [285, 86] on link "Dashboard" at bounding box center [257, 74] width 92 height 30
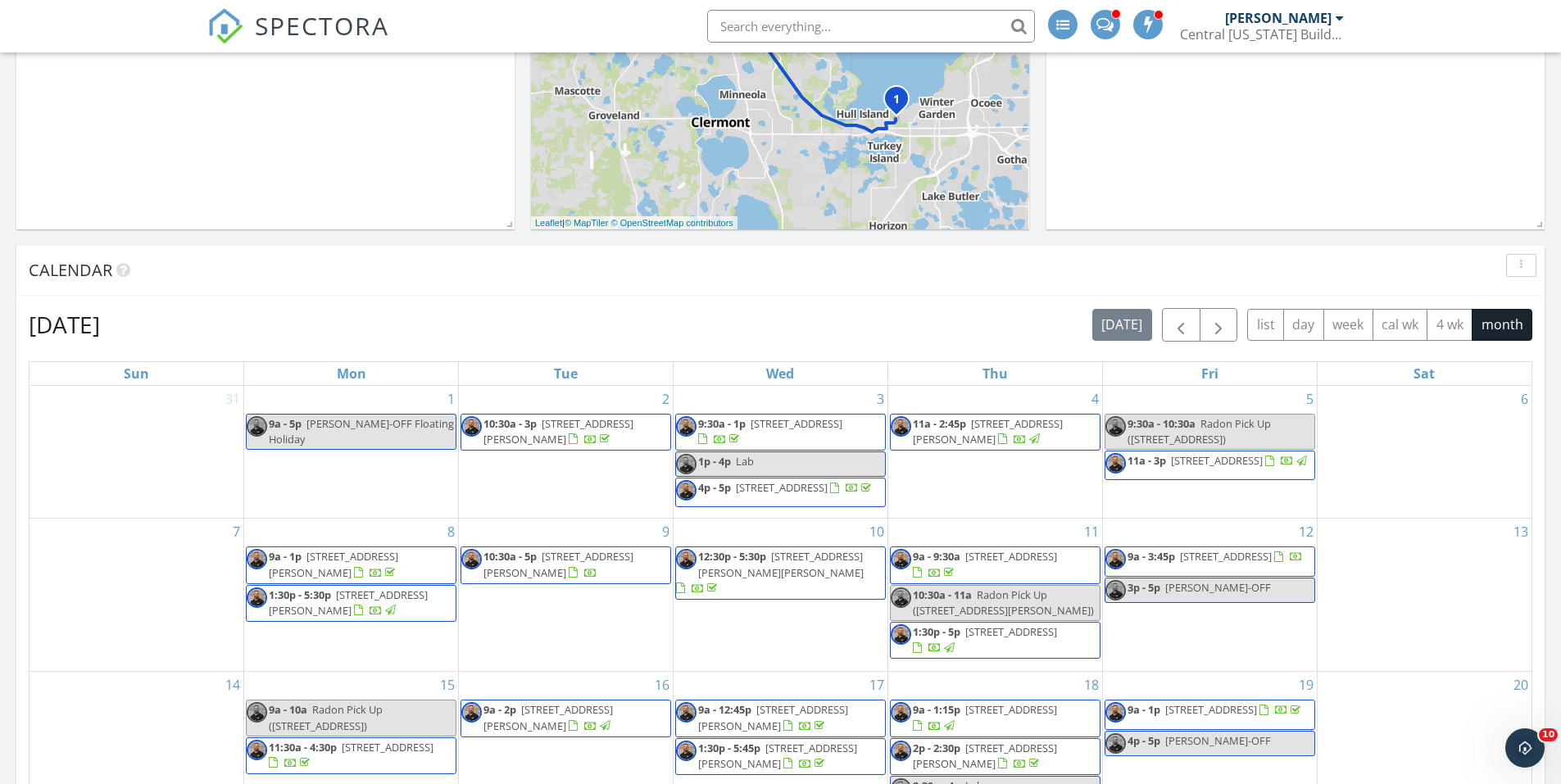
scroll to position [819, 0]
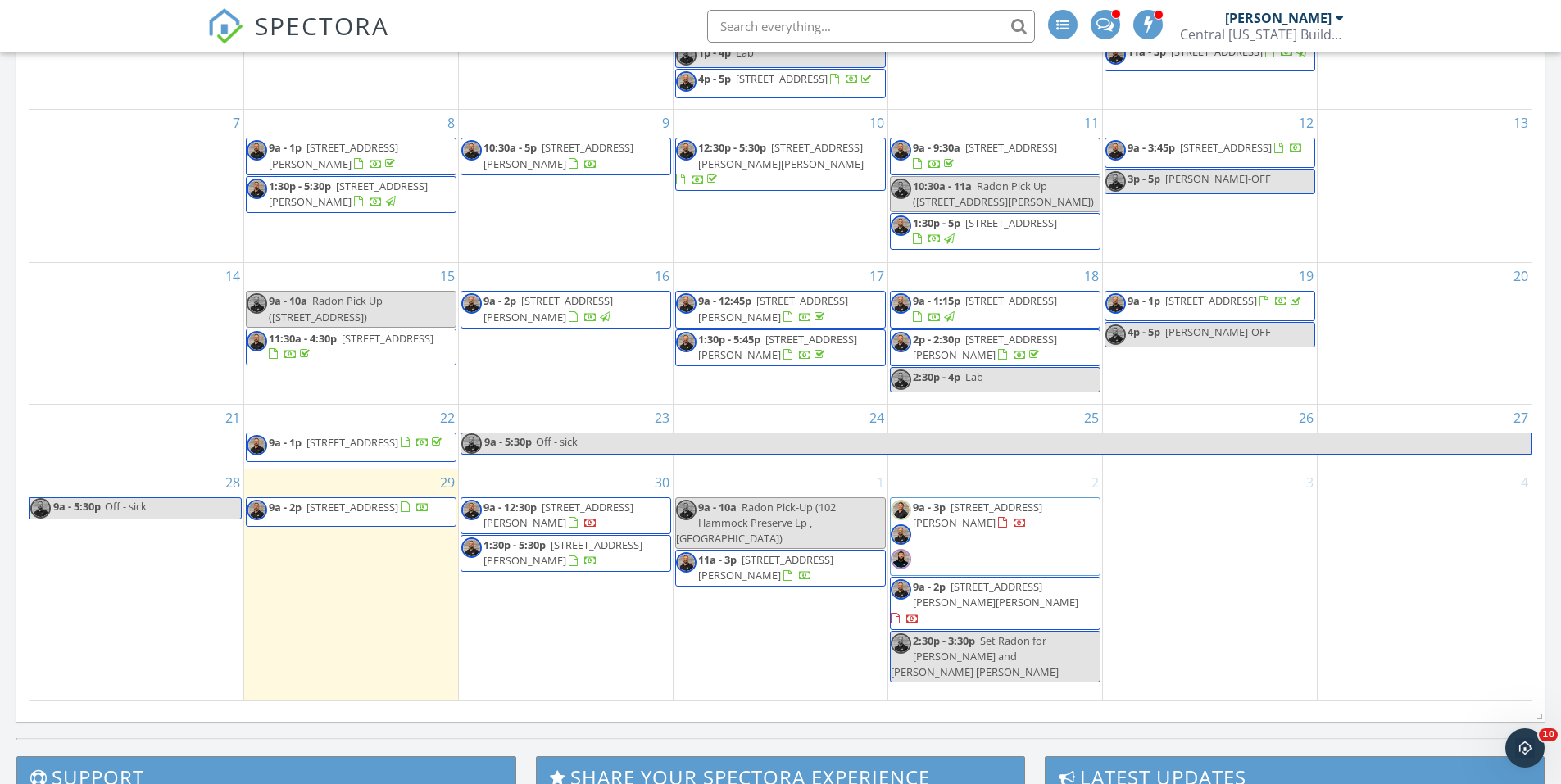
click at [628, 531] on span "9a - 12:30p [STREET_ADDRESS][PERSON_NAME]" at bounding box center [565, 515] width 209 height 32
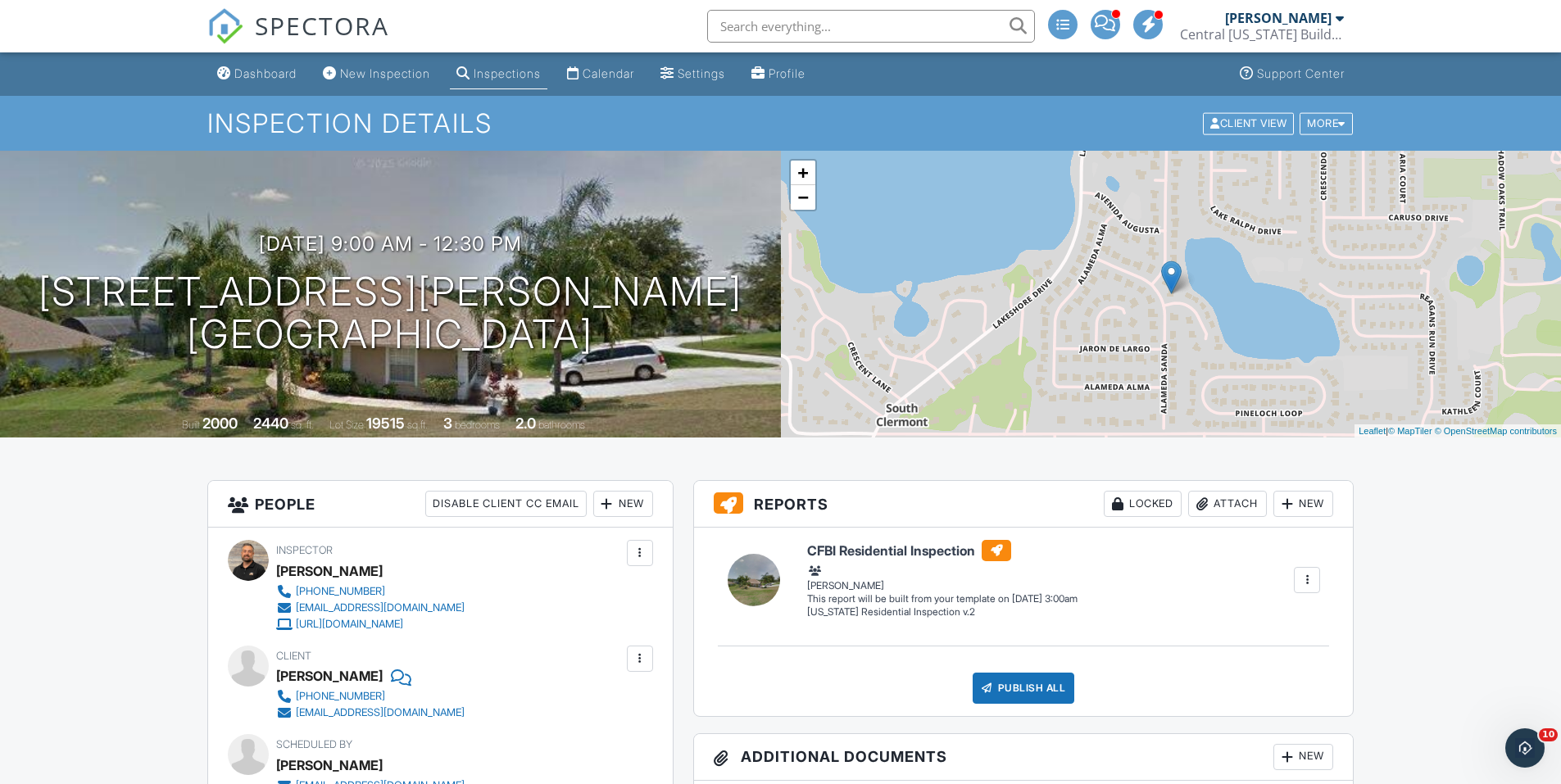
click at [270, 52] on div "SPECTORA" at bounding box center [298, 26] width 182 height 52
click at [270, 61] on link "Dashboard" at bounding box center [257, 74] width 92 height 30
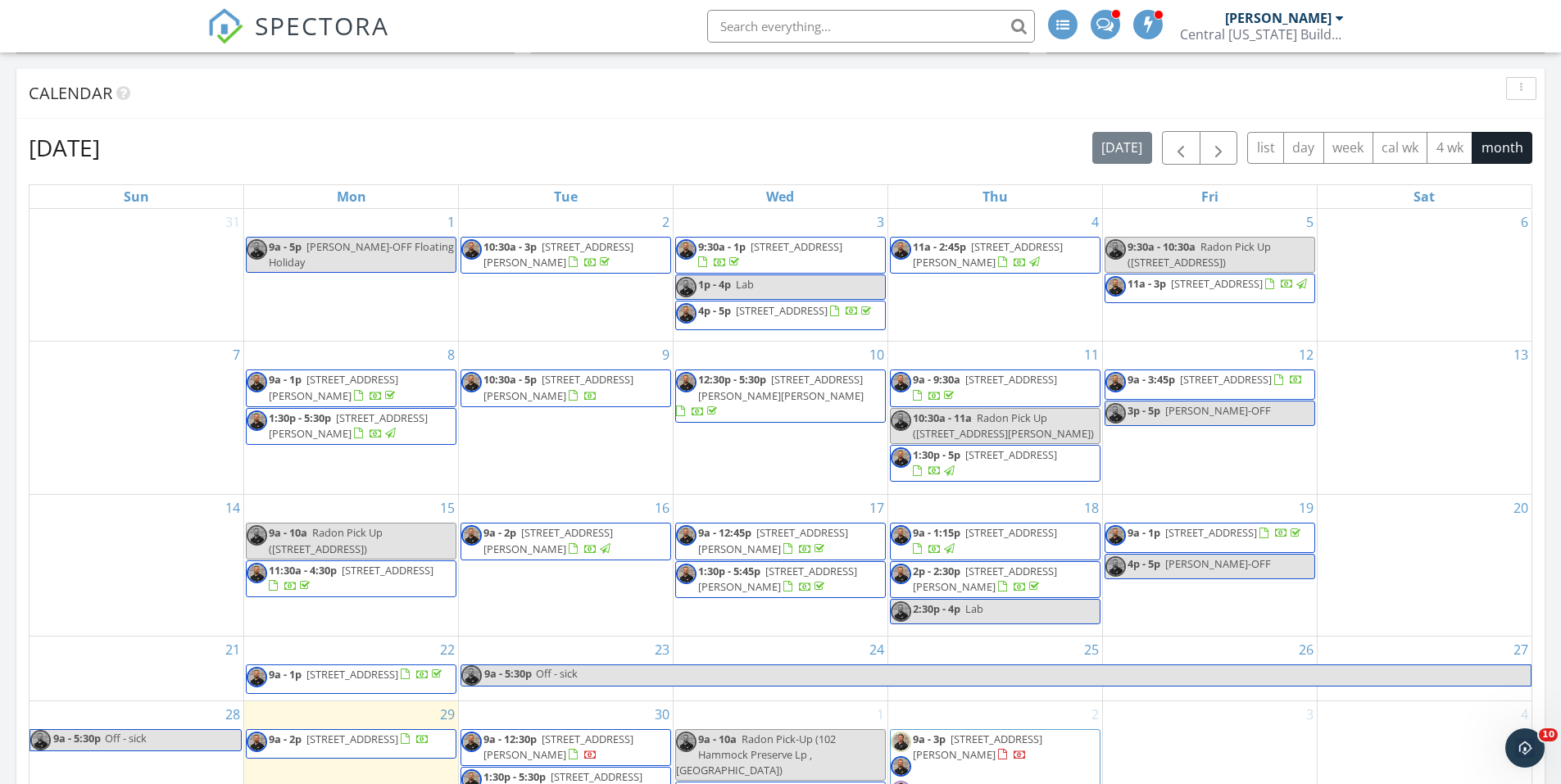
scroll to position [819, 0]
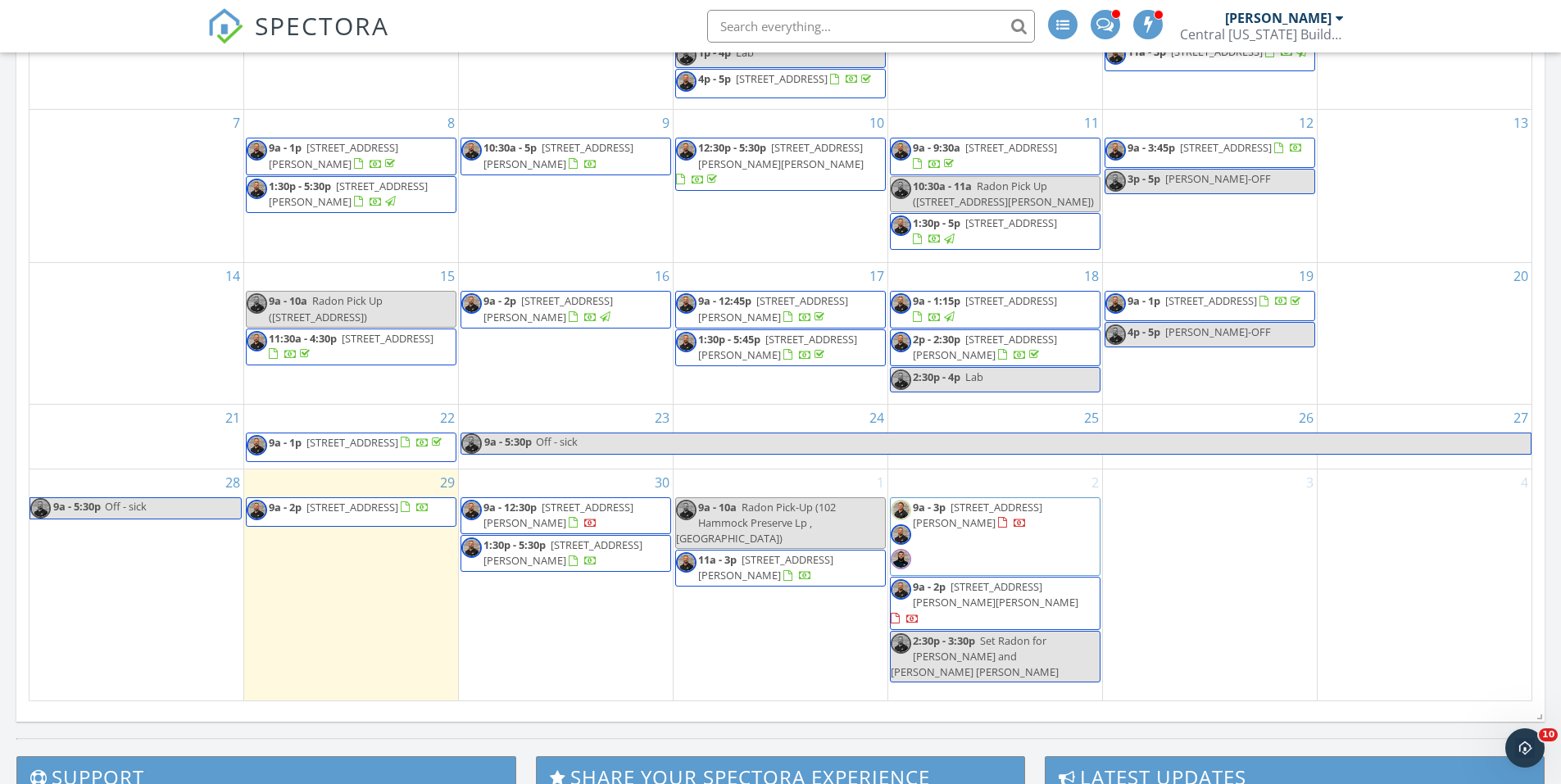
click at [525, 567] on span "22101 N Buckhill Rd, Howey-in-the-Hills 34737" at bounding box center [563, 552] width 159 height 30
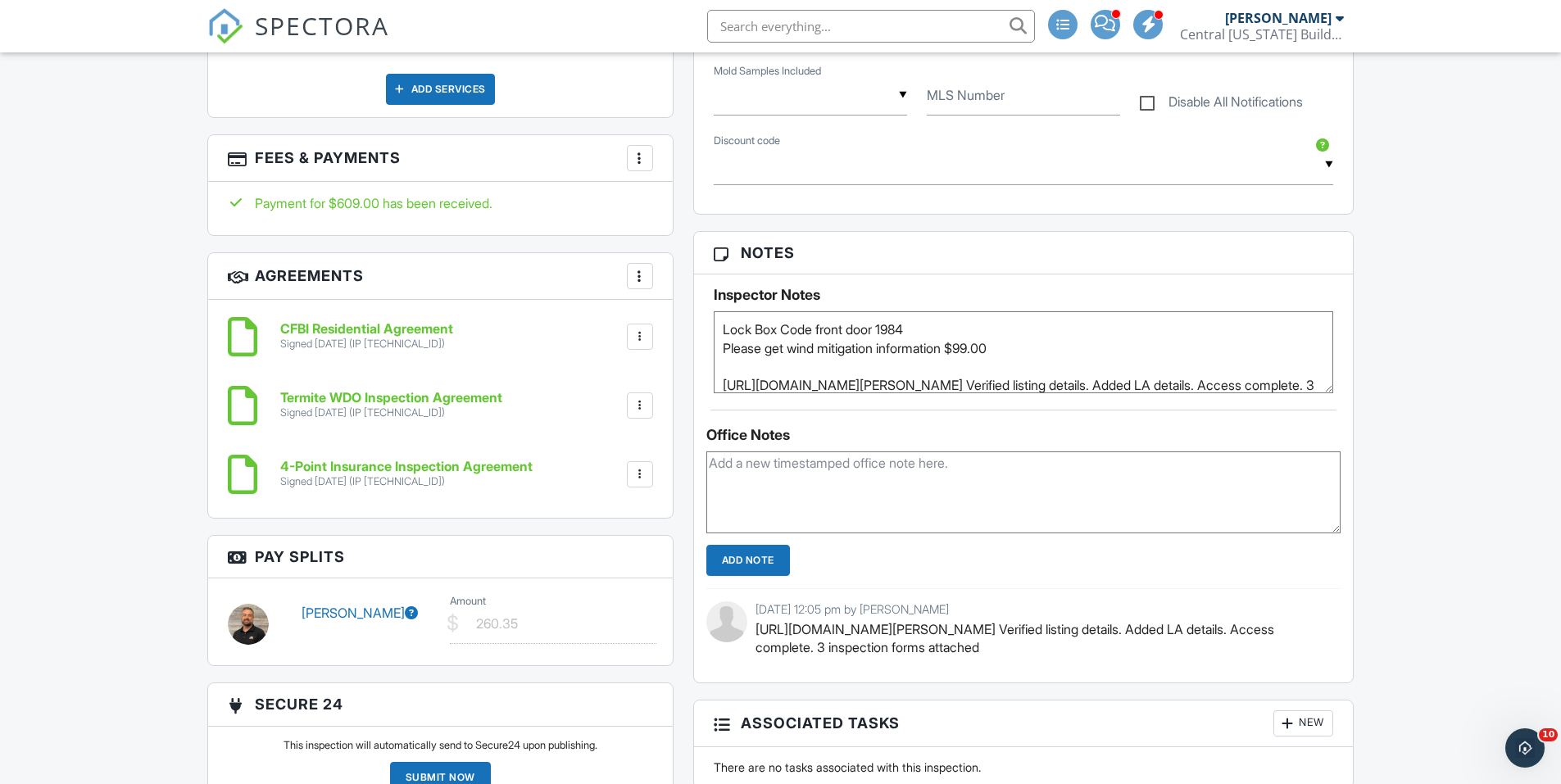
scroll to position [1310, 0]
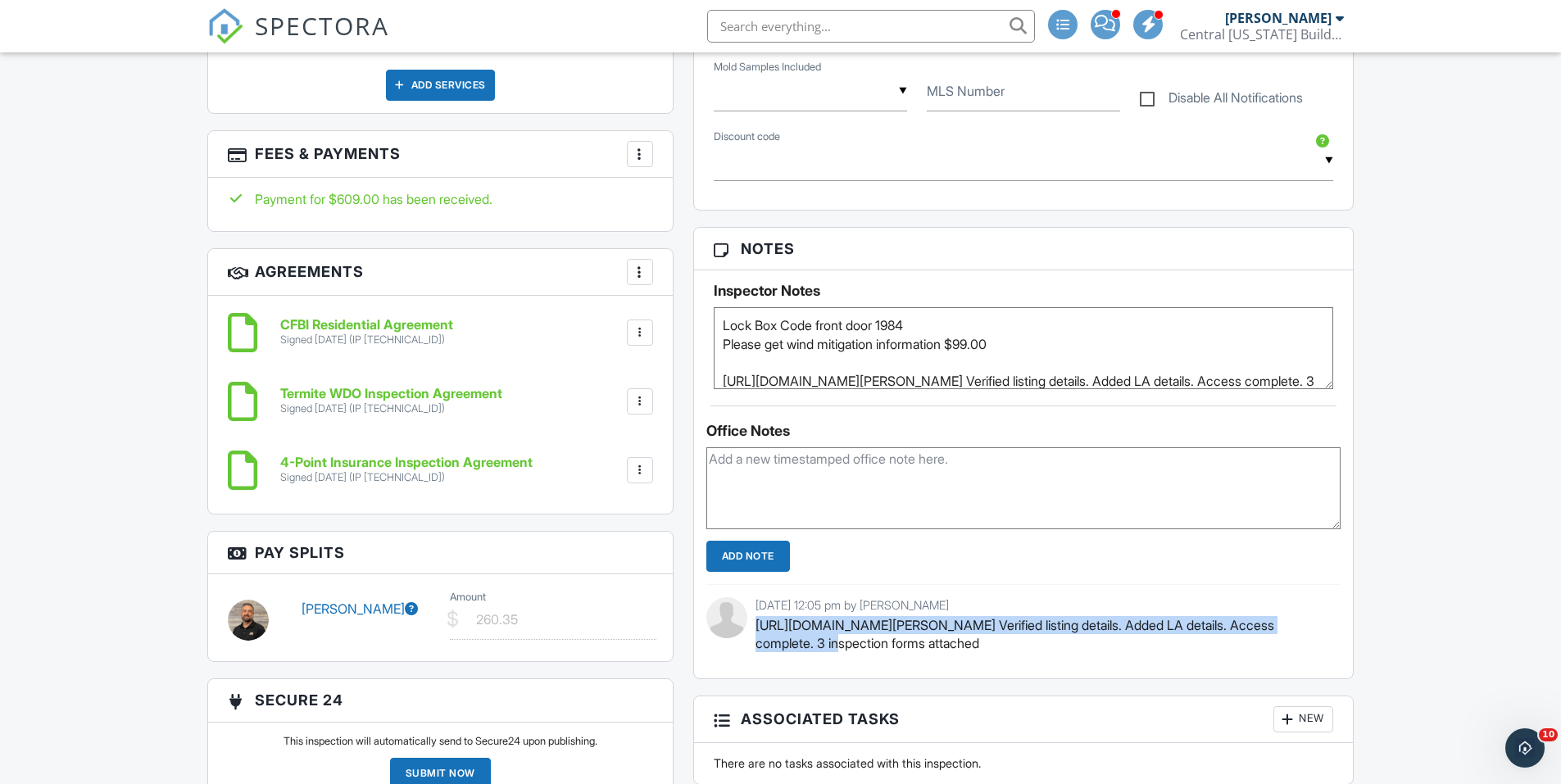
drag, startPoint x: 757, startPoint y: 622, endPoint x: 898, endPoint y: 641, distance: 142.3
click at [898, 641] on p "[URL][DOMAIN_NAME][PERSON_NAME] Verified listing details. Added LA details. Acc…" at bounding box center [1042, 635] width 574 height 37
copy p "[URL][DOMAIN_NAME][PERSON_NAME]"
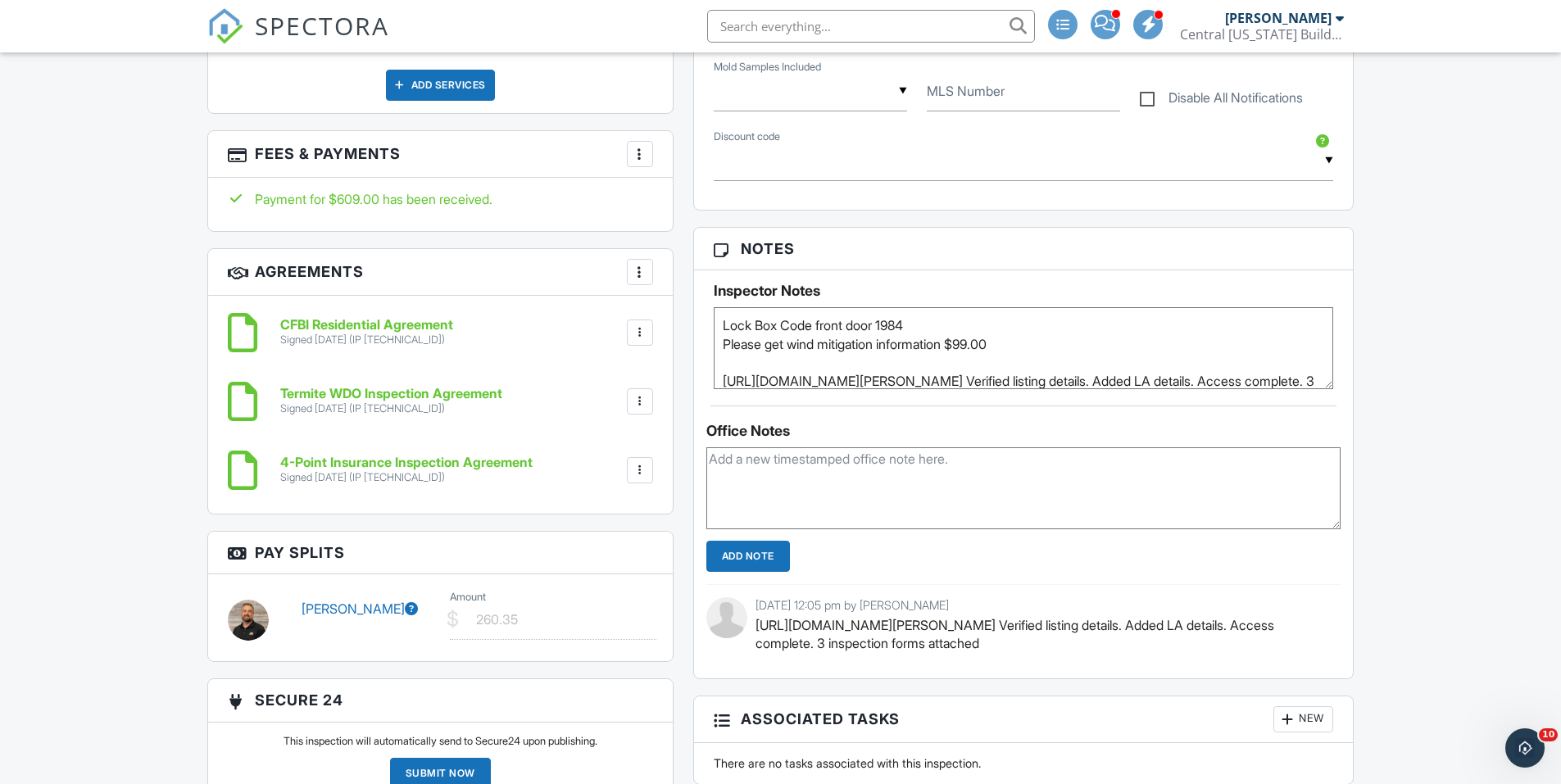
click at [1376, 432] on div "Dashboard New Inspection Inspections Calendar Settings Profile Support Center I…" at bounding box center [780, 436] width 1561 height 3388
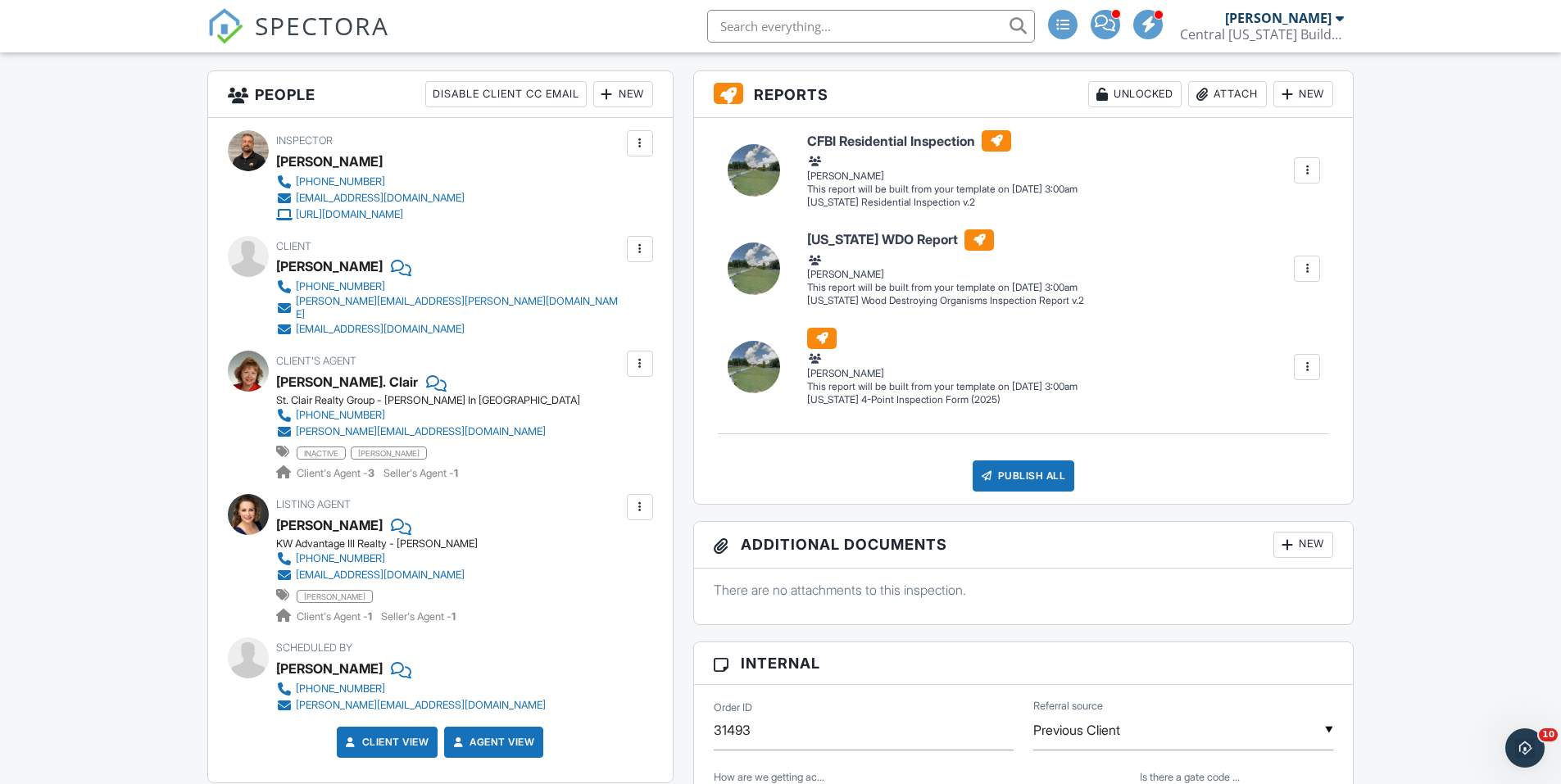
scroll to position [0, 0]
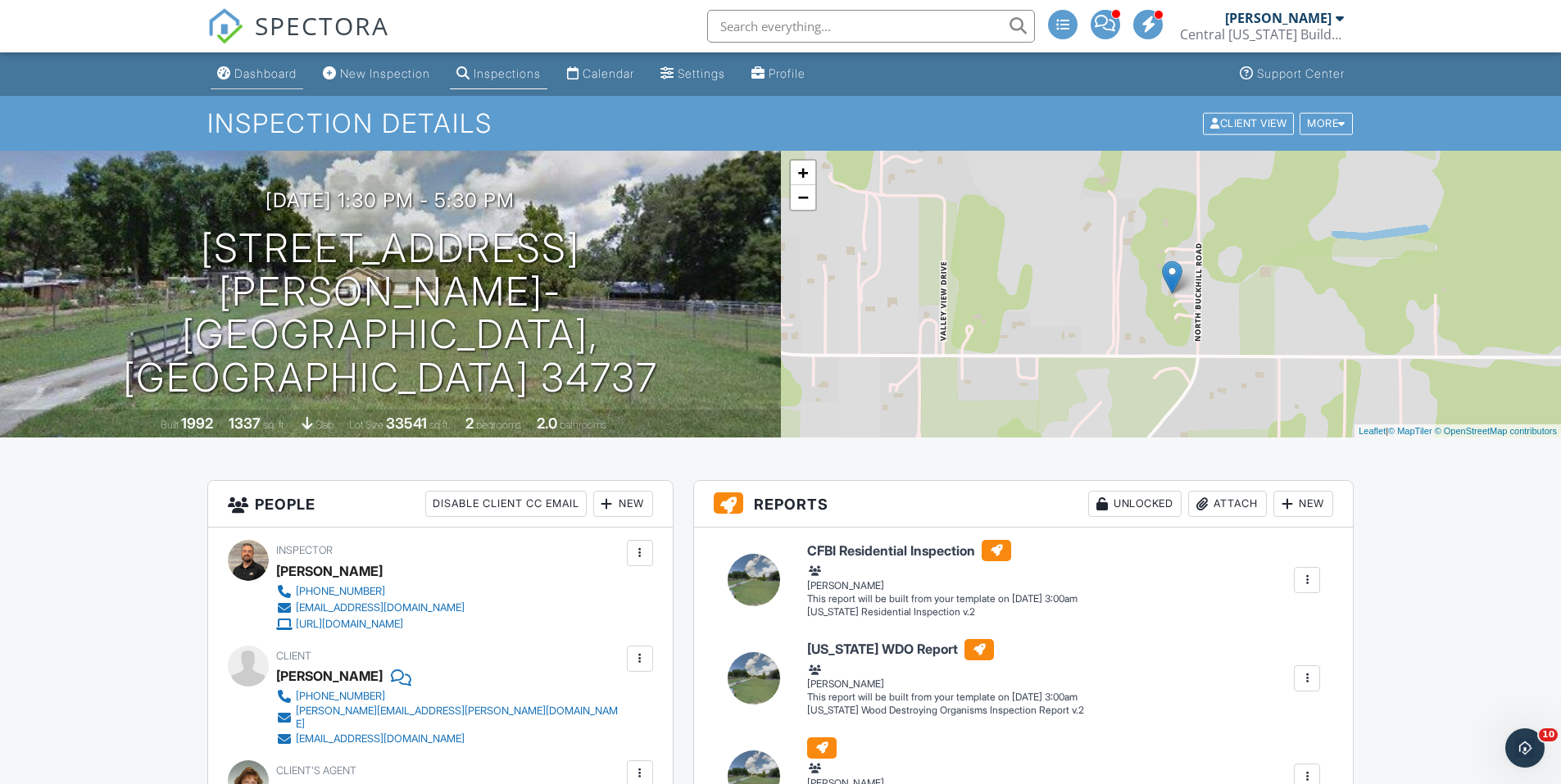
click at [246, 71] on div "Dashboard" at bounding box center [265, 73] width 62 height 14
